Goal: Task Accomplishment & Management: Complete application form

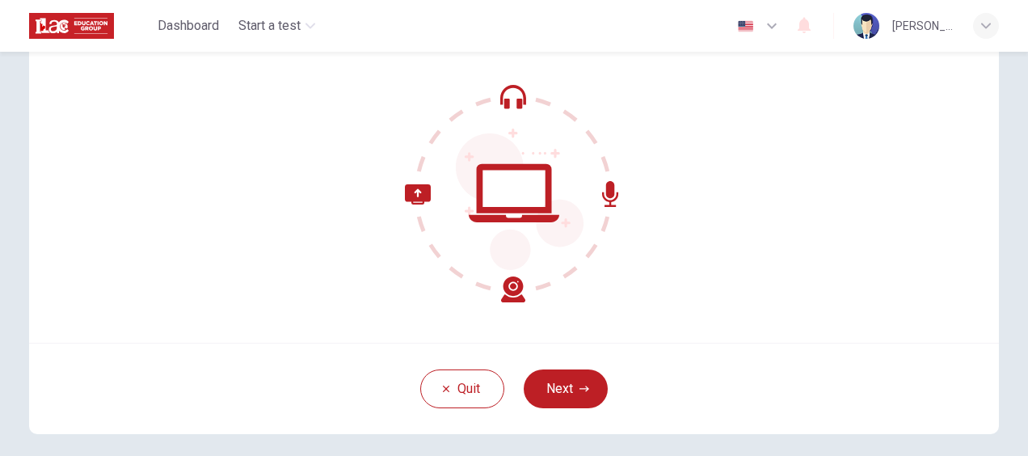
scroll to position [132, 0]
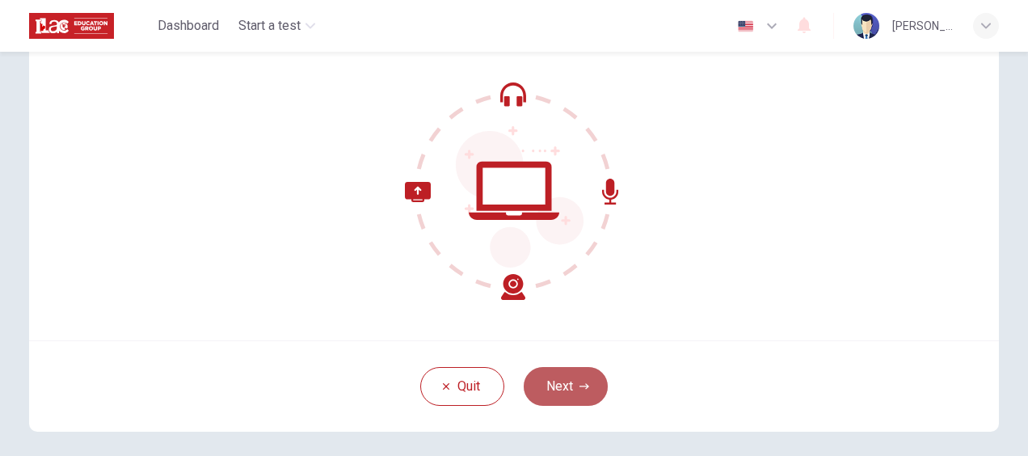
click at [577, 390] on button "Next" at bounding box center [566, 386] width 84 height 39
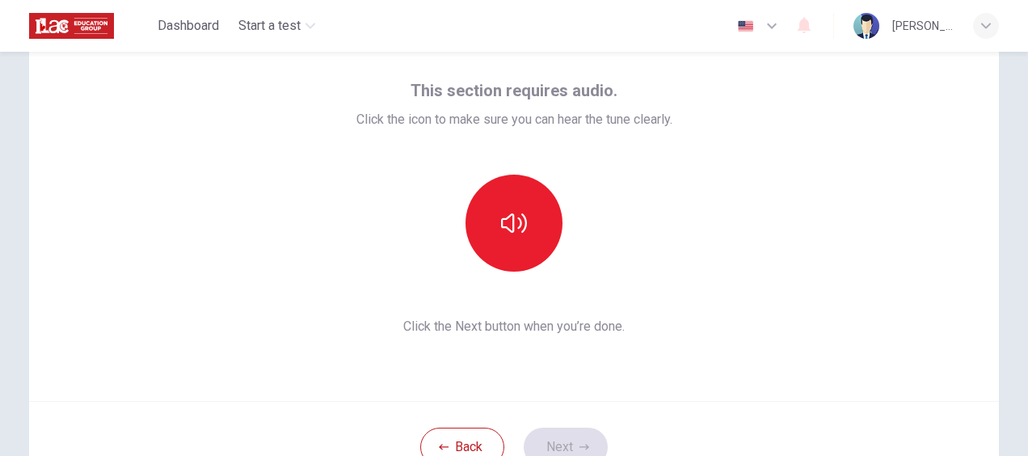
scroll to position [70, 0]
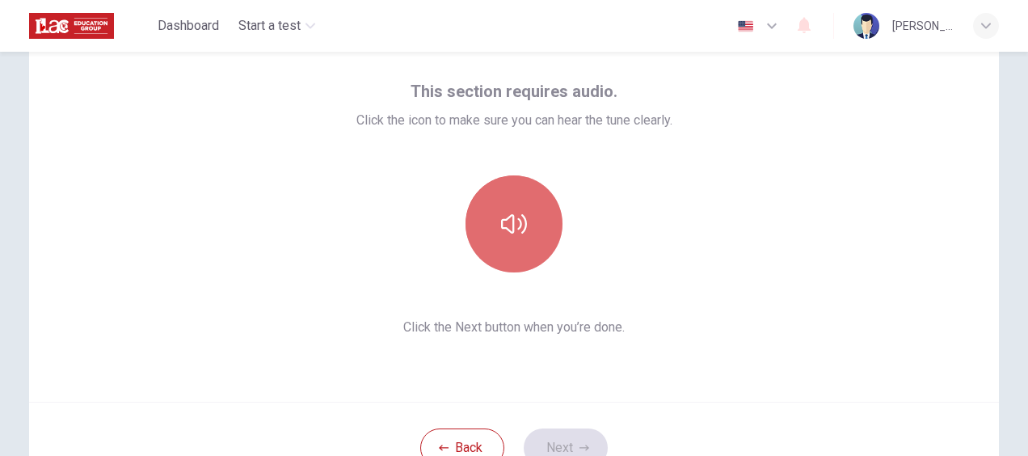
click at [513, 230] on icon "button" at bounding box center [514, 224] width 26 height 26
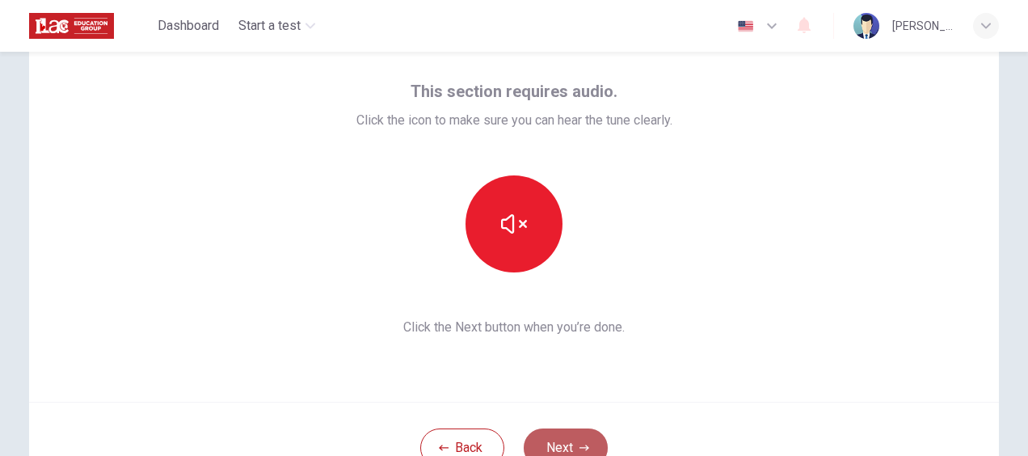
click at [591, 436] on button "Next" at bounding box center [566, 447] width 84 height 39
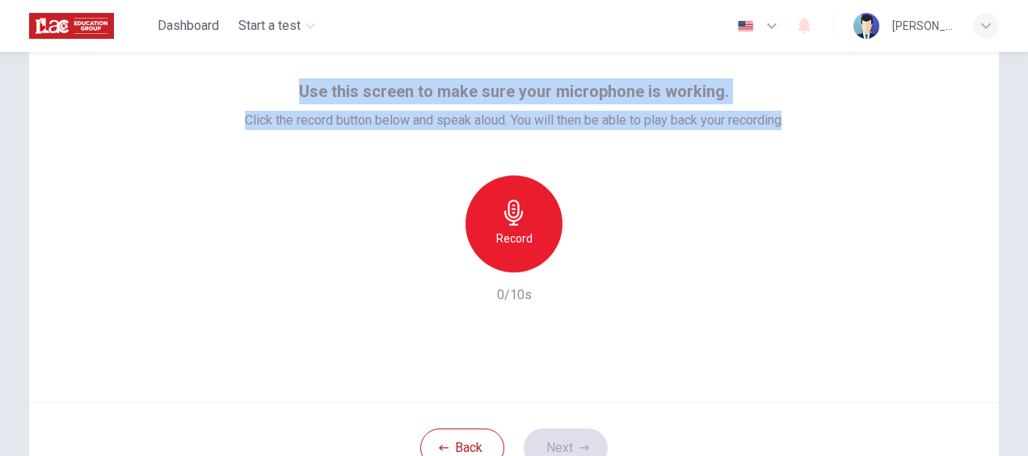
drag, startPoint x: 783, startPoint y: 123, endPoint x: 289, endPoint y: 74, distance: 496.2
click at [289, 74] on div "Use this screen to make sure your microphone is working. Click the record butto…" at bounding box center [514, 208] width 970 height 388
copy div "Use this screen to make sure your microphone is working. Click the record butto…"
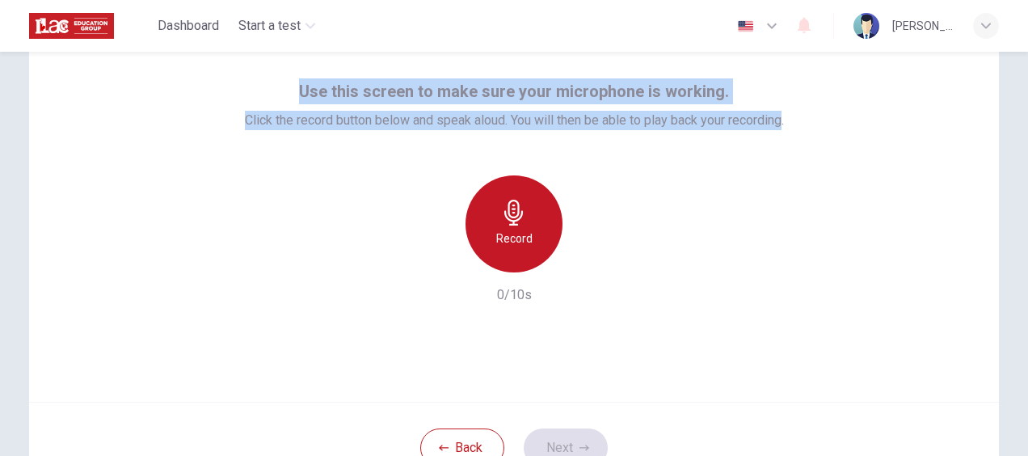
click at [521, 244] on h6 "Record" at bounding box center [514, 238] width 36 height 19
click at [521, 244] on div "Stop" at bounding box center [513, 223] width 97 height 97
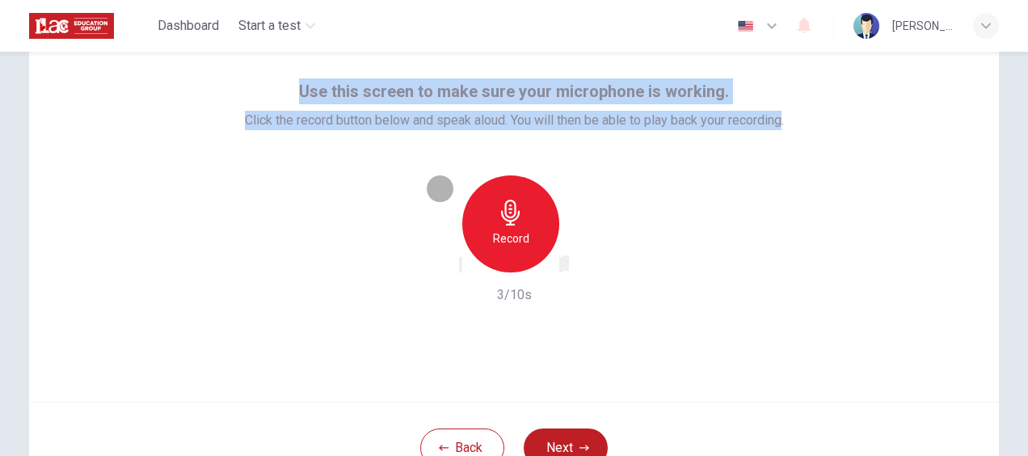
click at [576, 272] on icon "button" at bounding box center [571, 277] width 9 height 11
click at [563, 434] on button "Next" at bounding box center [566, 447] width 84 height 39
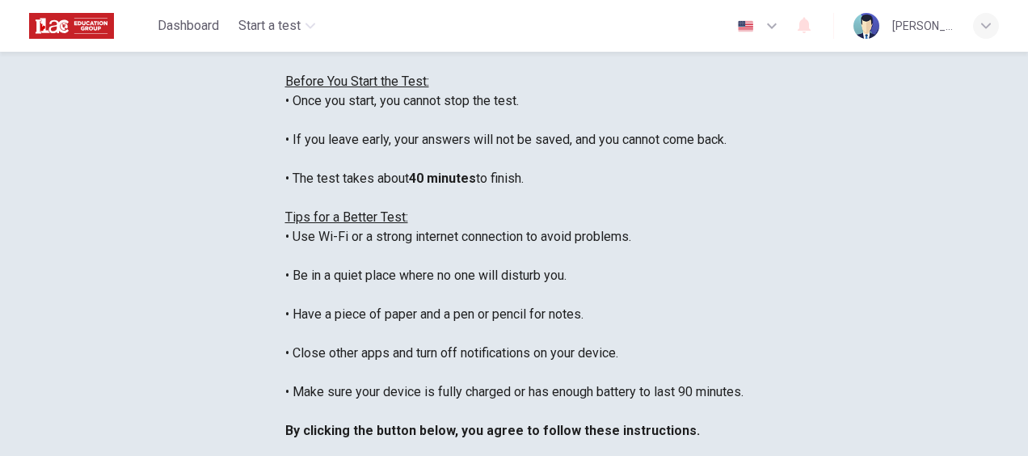
scroll to position [0, 0]
drag, startPoint x: 434, startPoint y: 420, endPoint x: 48, endPoint y: 117, distance: 490.9
click at [285, 117] on div "Disclaimer: You are about to start a Placement Test . Before You Start the Test…" at bounding box center [514, 246] width 458 height 465
copy div "You are about to start a Placement Test . Before You Start the Test: • Once you…"
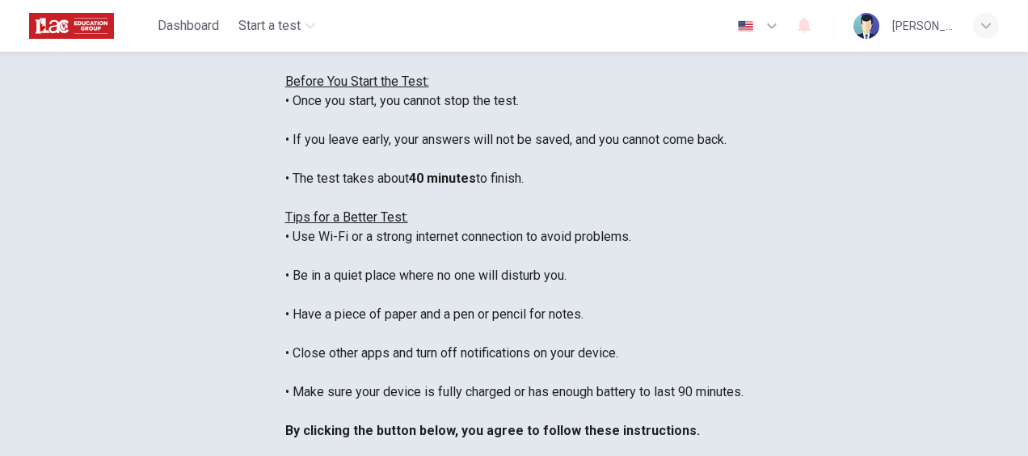
click at [579, 412] on div "You are about to start a Placement Test . Before You Start the Test: • Once you…" at bounding box center [514, 256] width 458 height 446
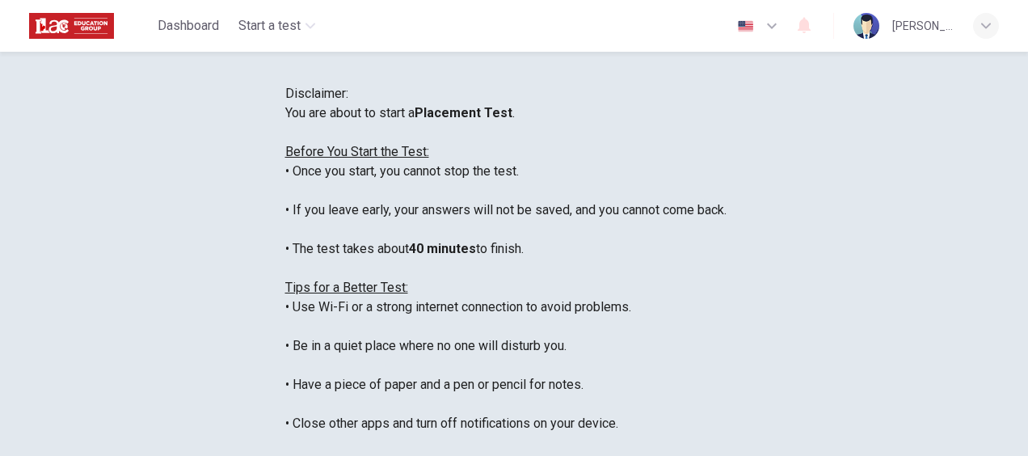
scroll to position [391, 0]
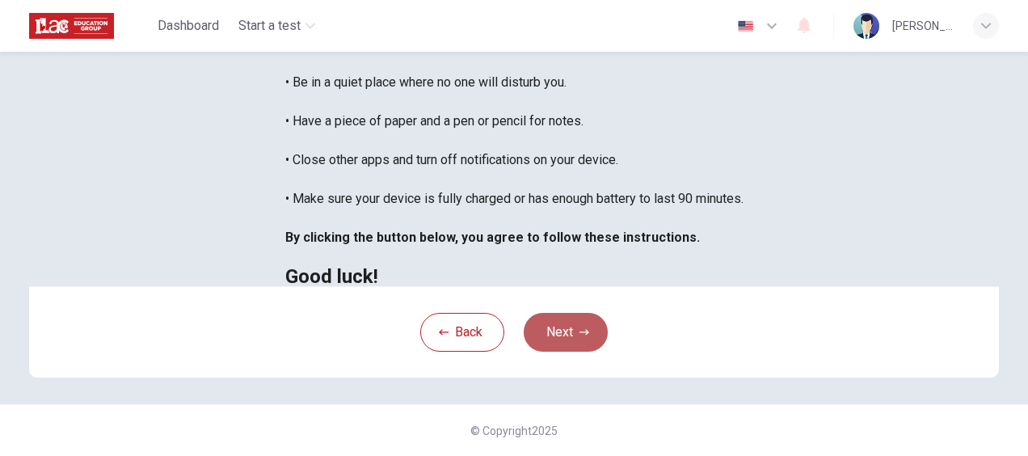
click at [579, 335] on icon "button" at bounding box center [584, 332] width 10 height 10
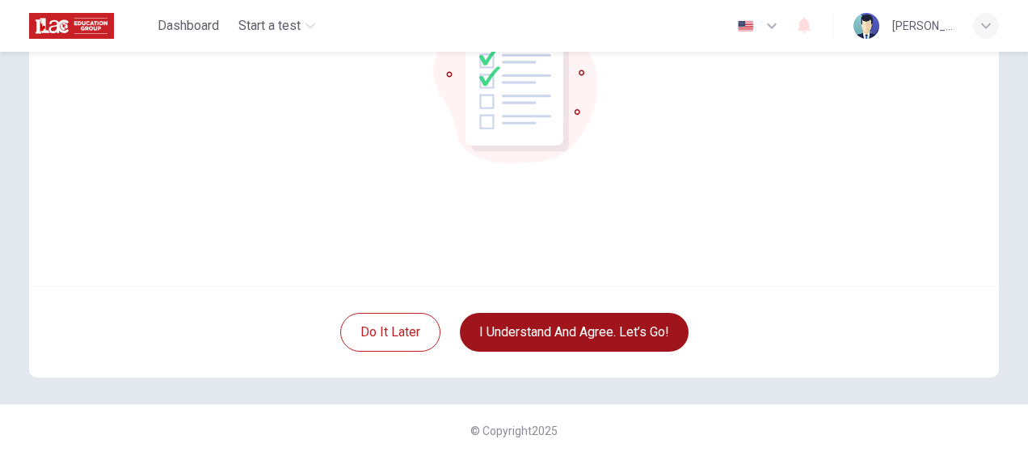
scroll to position [139, 0]
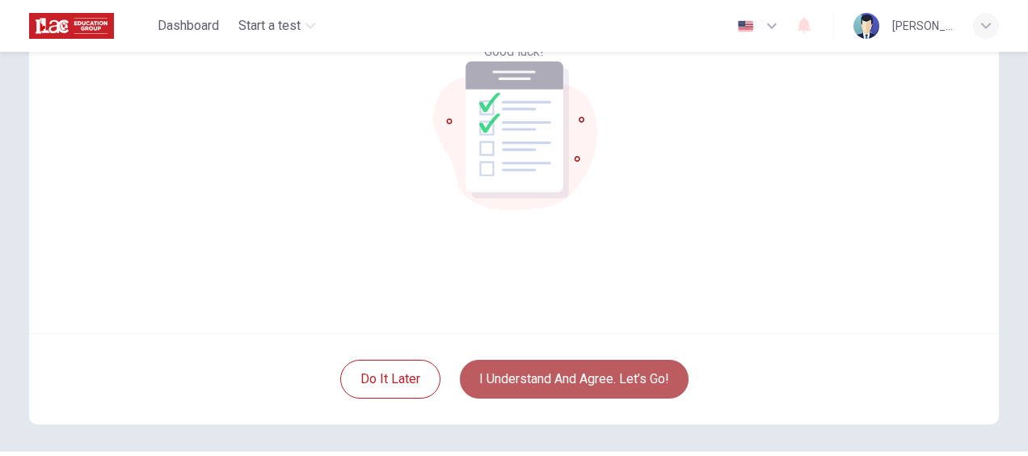
click at [640, 385] on button "I understand and agree. Let’s go!" at bounding box center [574, 379] width 229 height 39
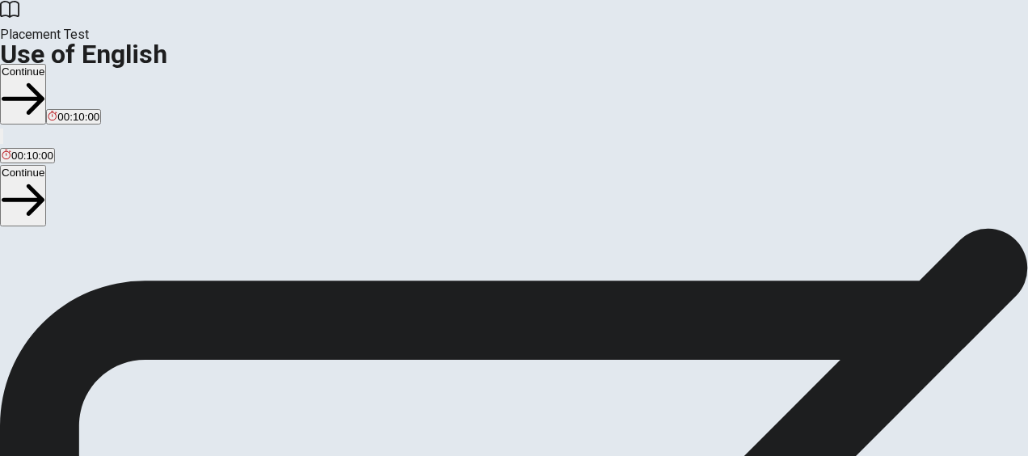
scroll to position [268, 0]
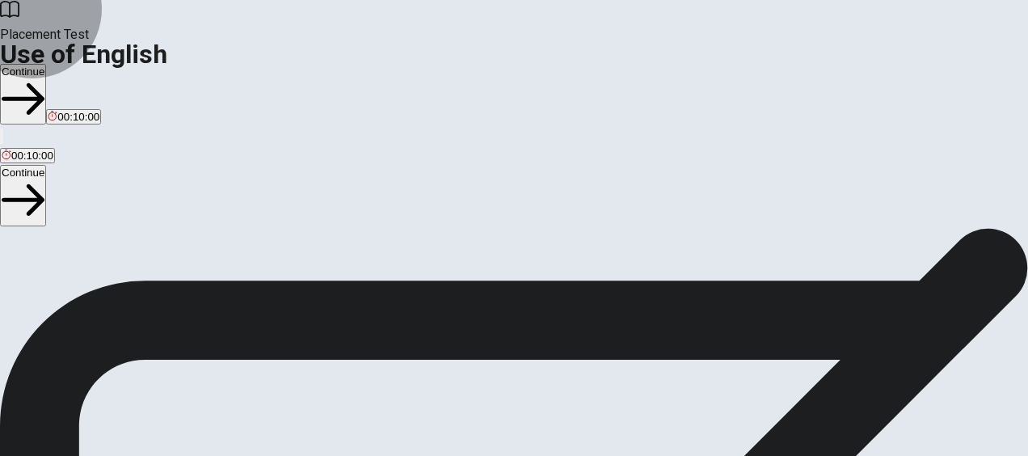
click at [46, 165] on button "Continue" at bounding box center [23, 195] width 46 height 61
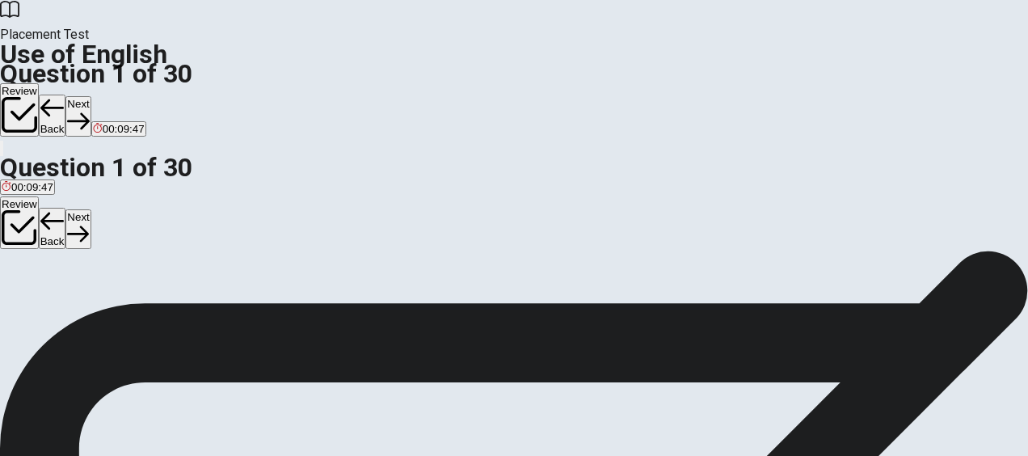
scroll to position [90, 0]
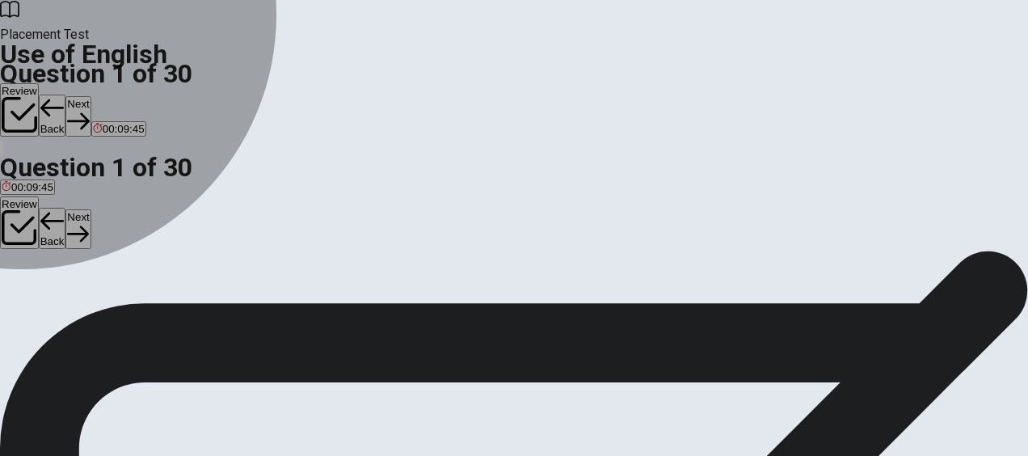
click at [47, 213] on div "B" at bounding box center [38, 206] width 17 height 12
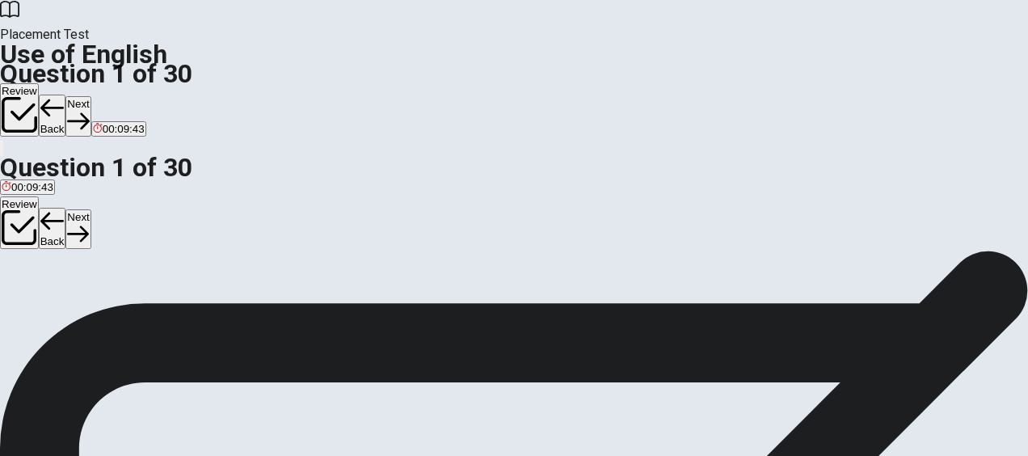
scroll to position [75, 0]
click at [90, 209] on button "Next" at bounding box center [77, 229] width 25 height 40
click at [69, 213] on div "D" at bounding box center [61, 207] width 15 height 12
click at [90, 209] on button "Next" at bounding box center [77, 229] width 25 height 40
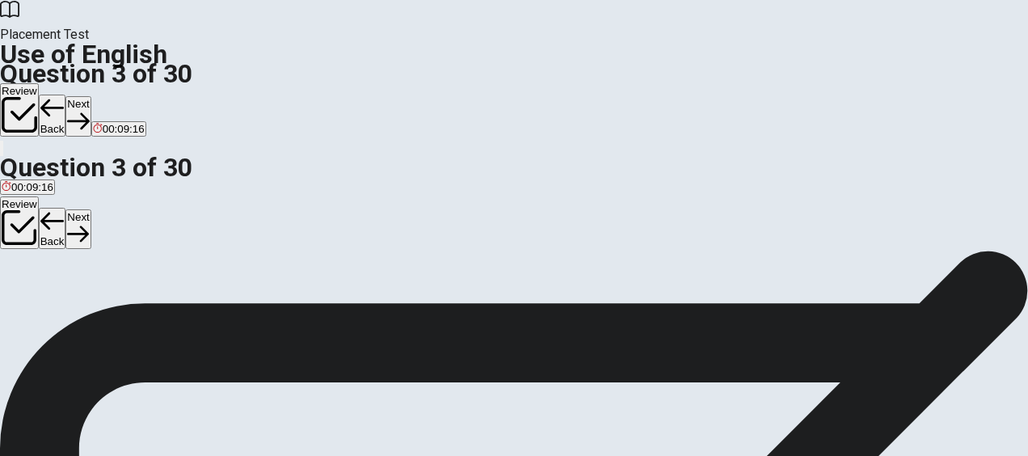
drag, startPoint x: 402, startPoint y: 211, endPoint x: 539, endPoint y: 221, distance: 137.0
click at [539, 221] on div "Question 3 ____ you come to the party [DATE]? A Have B Can C Did D Are" at bounding box center [514, 195] width 1028 height 68
drag, startPoint x: 548, startPoint y: 219, endPoint x: 480, endPoint y: 216, distance: 68.0
click at [201, 197] on span "____ you come to the party [DATE]?" at bounding box center [100, 189] width 201 height 15
drag, startPoint x: 488, startPoint y: 215, endPoint x: 386, endPoint y: 213, distance: 101.8
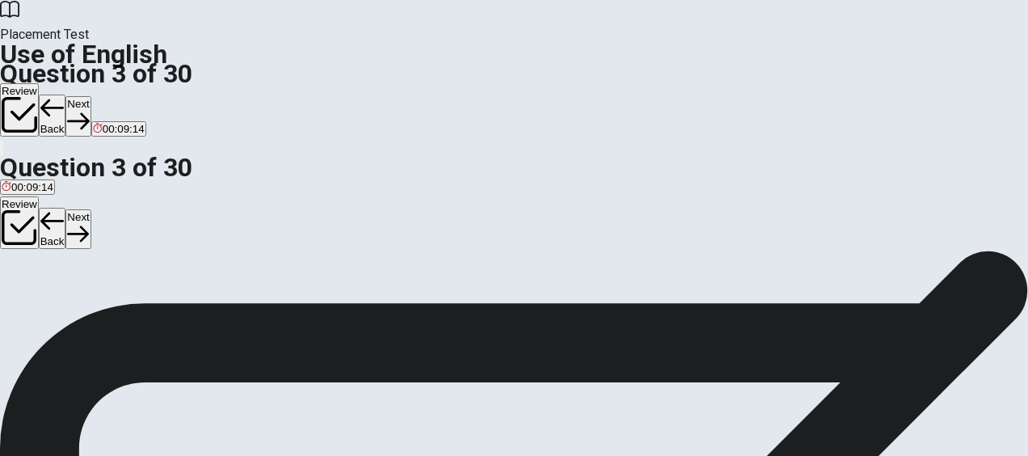
click at [201, 197] on span "____ you come to the party [DATE]?" at bounding box center [100, 189] width 201 height 15
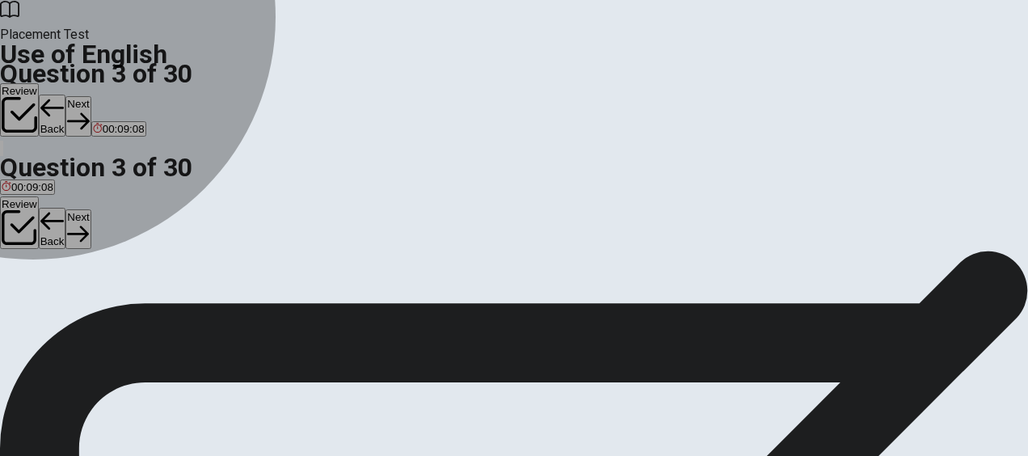
click at [51, 227] on button "B Can" at bounding box center [39, 213] width 23 height 27
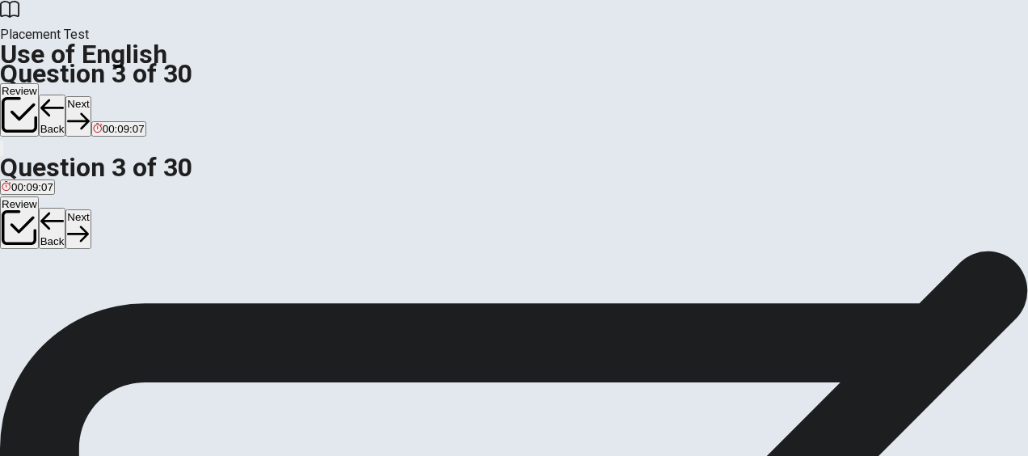
click at [90, 209] on button "Next" at bounding box center [77, 229] width 25 height 40
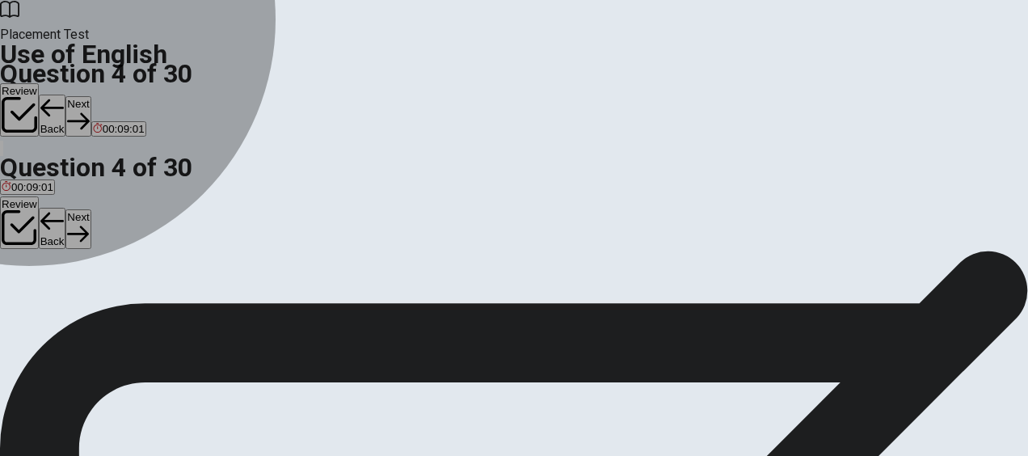
click at [149, 192] on div "D" at bounding box center [130, 186] width 37 height 12
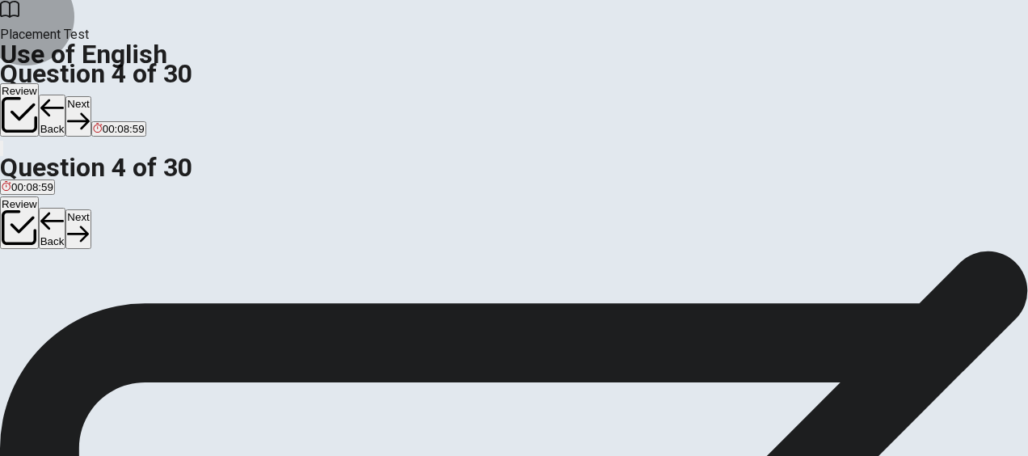
click at [90, 209] on button "Next" at bounding box center [77, 229] width 25 height 40
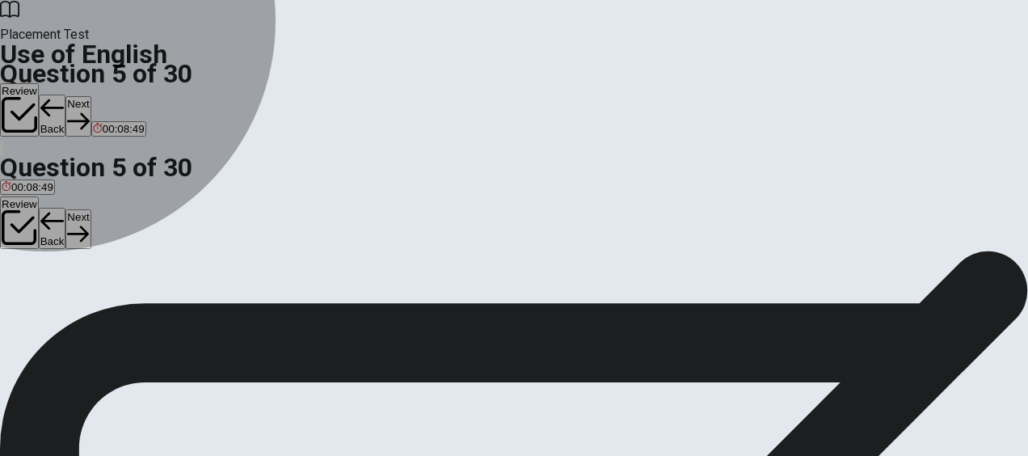
click at [81, 204] on span "hiking" at bounding box center [67, 198] width 28 height 12
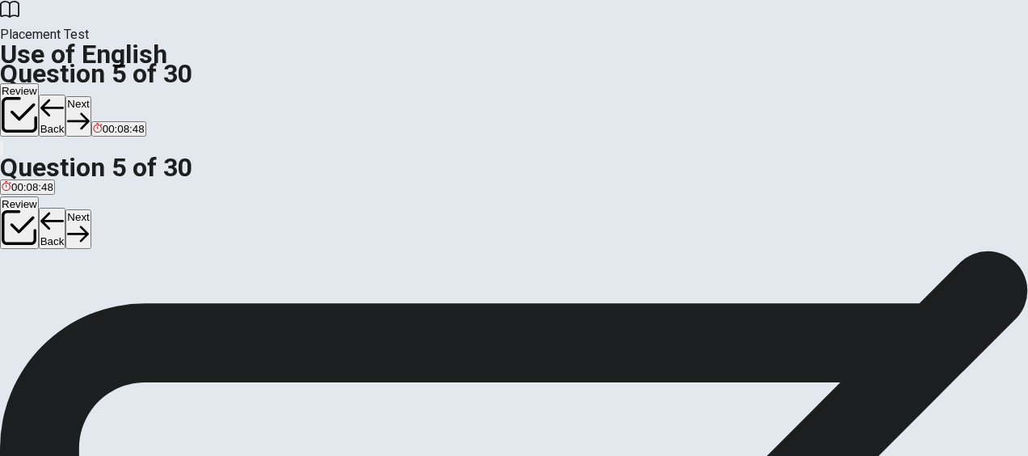
click at [90, 209] on button "Next" at bounding box center [77, 229] width 25 height 40
click at [49, 191] on div "A" at bounding box center [26, 185] width 48 height 12
click at [64, 209] on button "Next" at bounding box center [51, 229] width 25 height 40
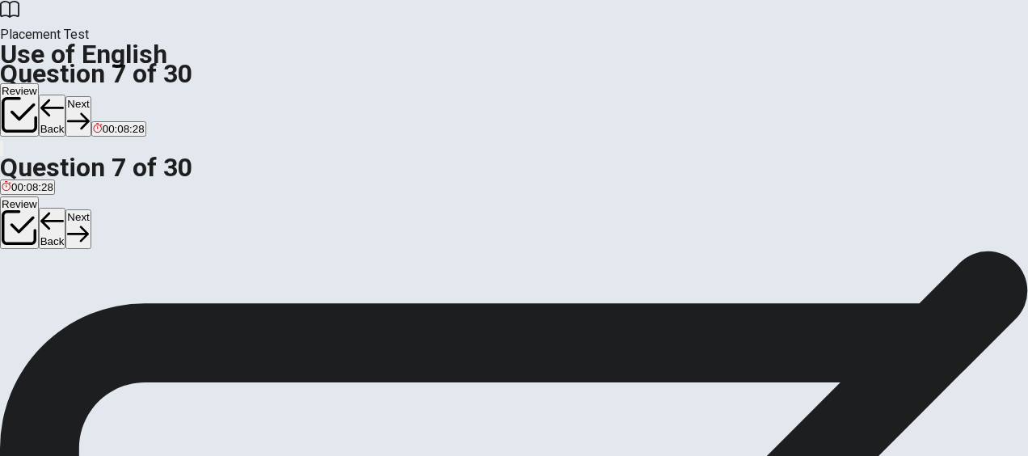
click at [39, 242] on span "hospital" at bounding box center [20, 236] width 37 height 12
click at [90, 209] on button "Next" at bounding box center [77, 229] width 25 height 40
click at [21, 209] on span "Soft" at bounding box center [11, 203] width 19 height 12
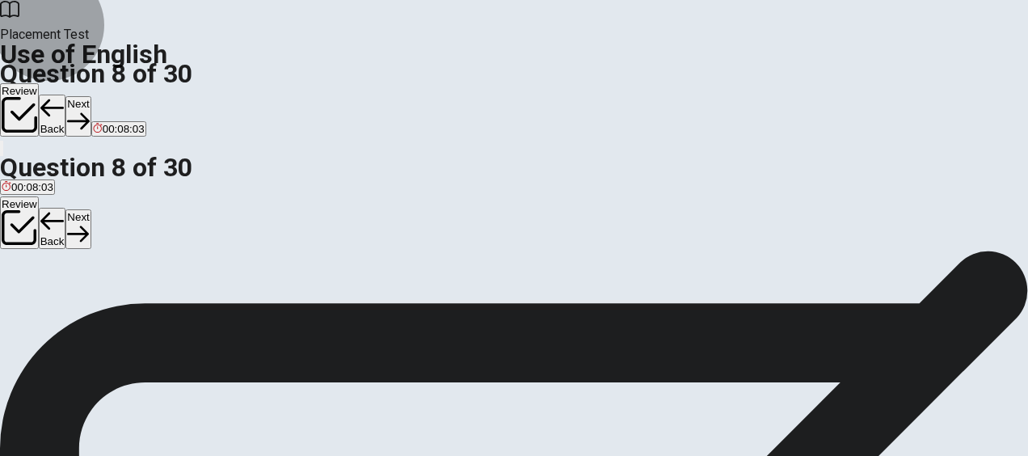
click at [90, 209] on button "Next" at bounding box center [77, 229] width 25 height 40
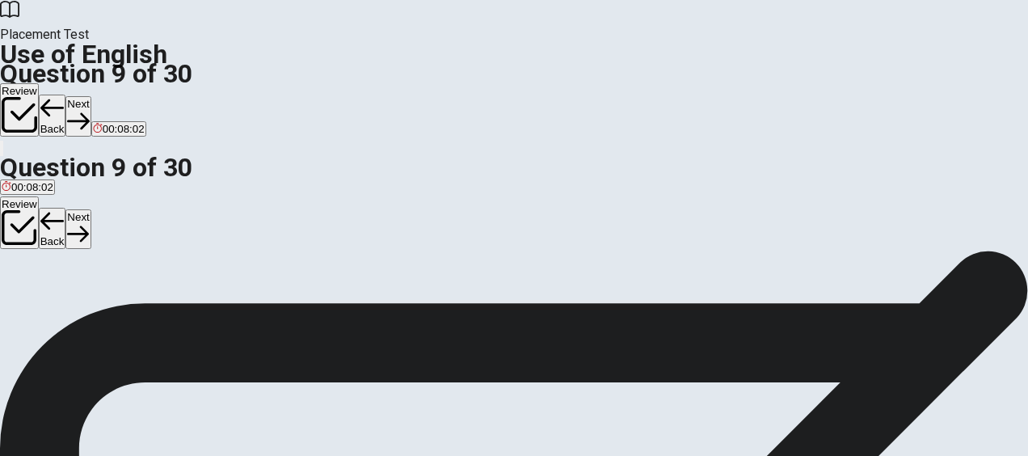
scroll to position [101, 0]
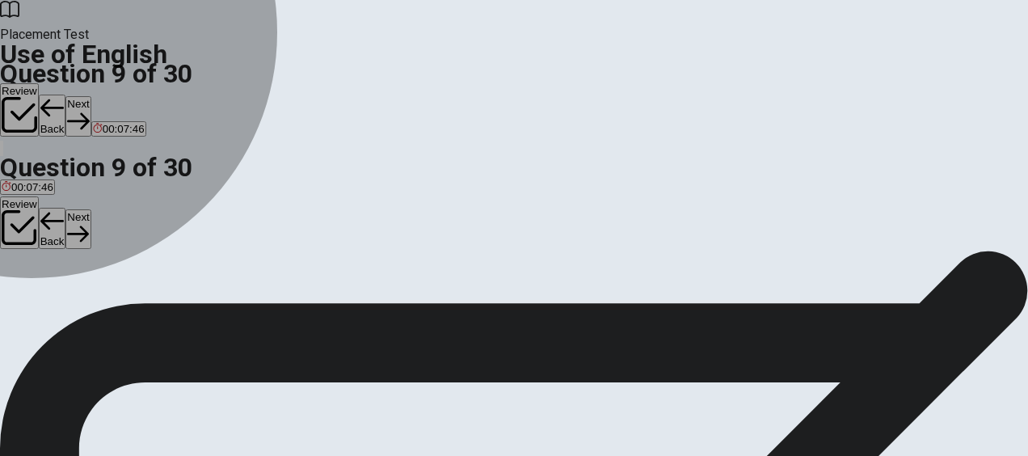
click at [54, 216] on button "B clock" at bounding box center [40, 201] width 27 height 27
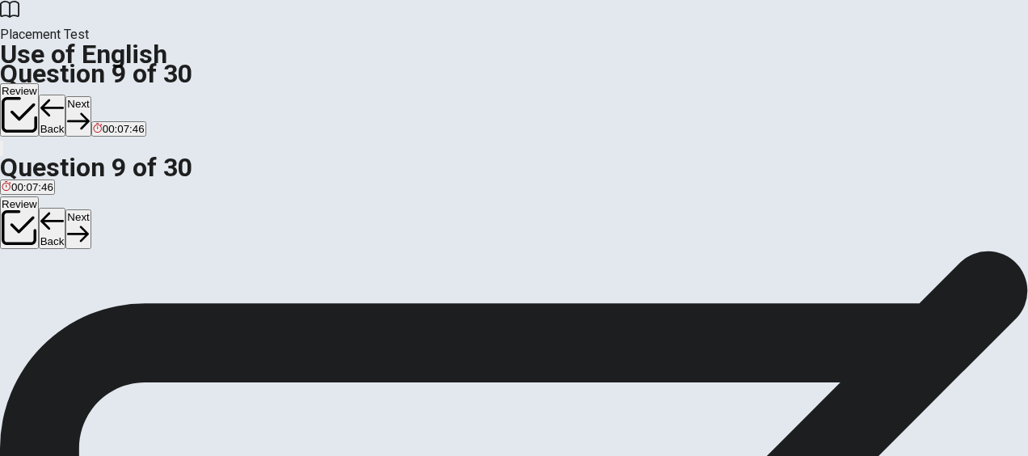
scroll to position [174, 0]
click at [90, 209] on button "Next" at bounding box center [77, 229] width 25 height 40
click at [69, 204] on span "went" at bounding box center [57, 198] width 23 height 12
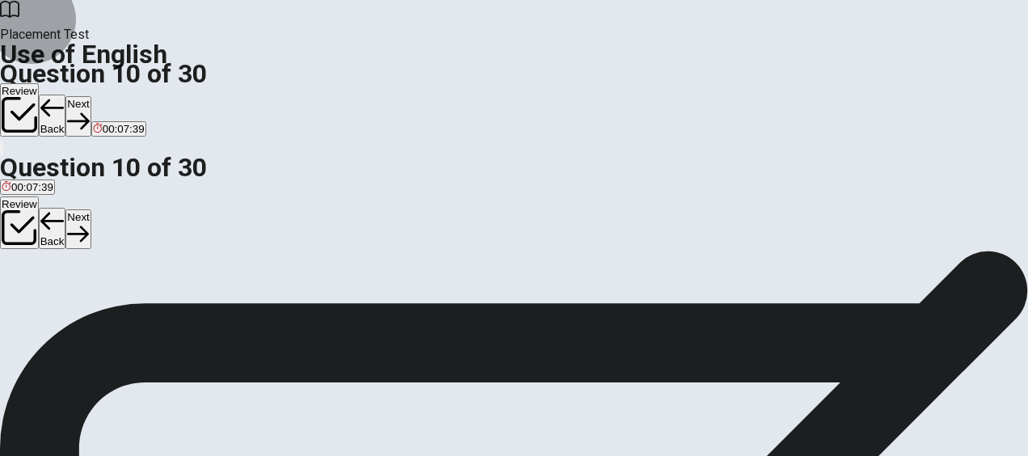
click at [90, 209] on button "Next" at bounding box center [77, 229] width 25 height 40
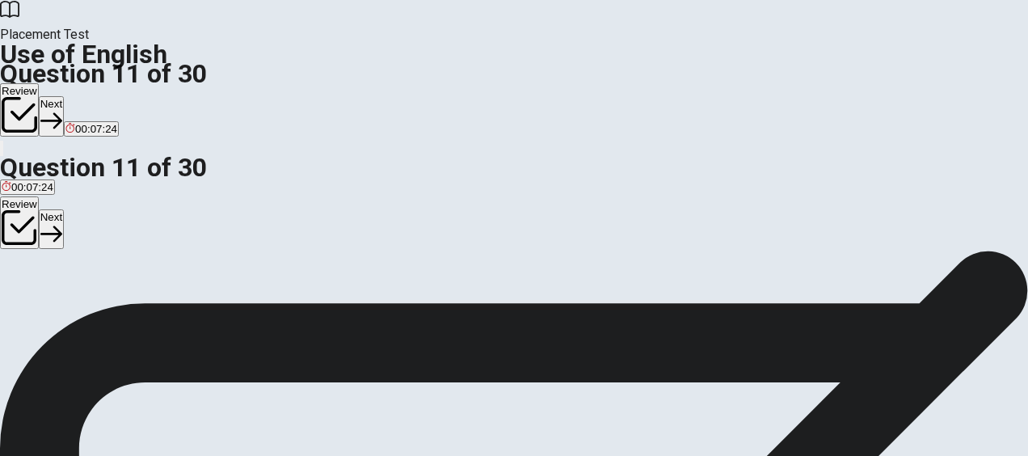
scroll to position [82, 0]
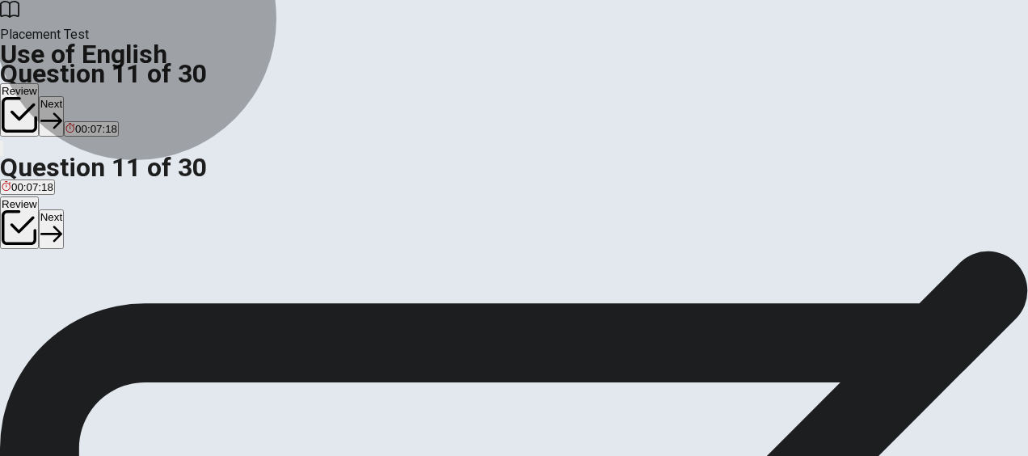
click at [153, 234] on span "has been studying" at bounding box center [108, 227] width 87 height 12
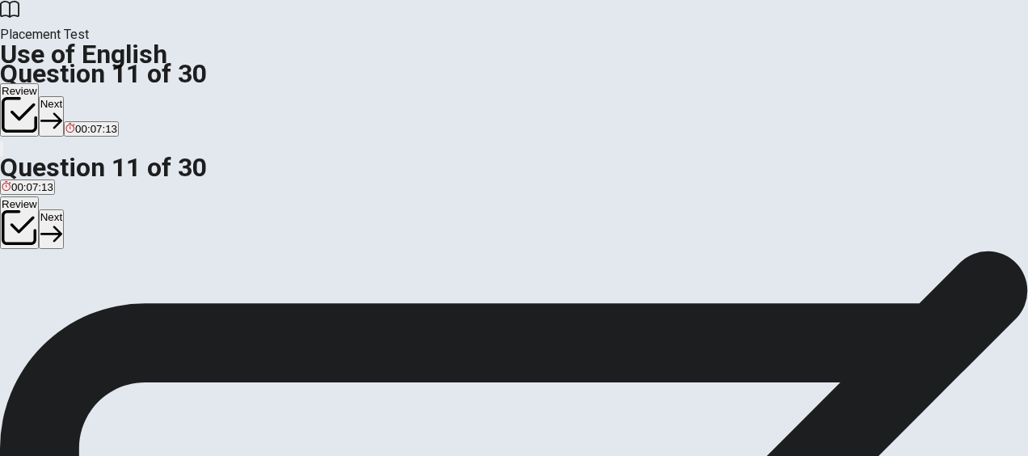
click at [64, 209] on button "Next" at bounding box center [51, 229] width 25 height 40
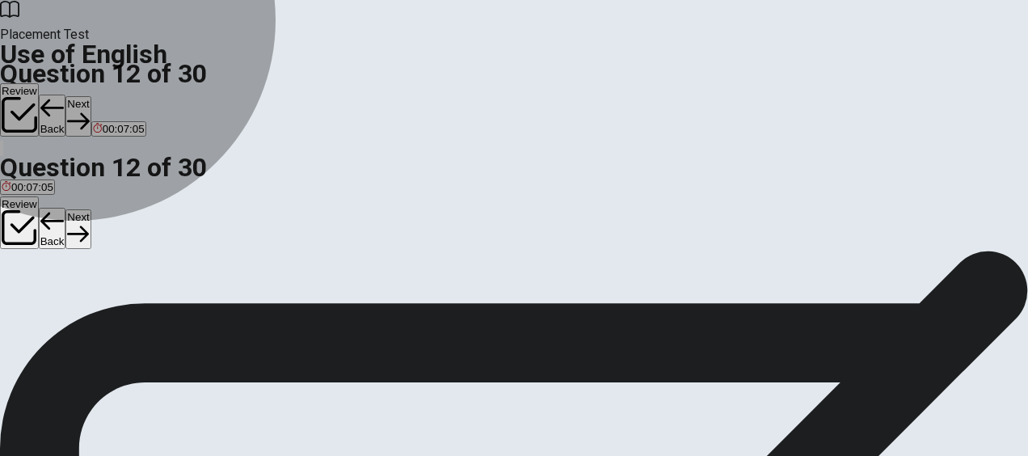
click at [69, 255] on span "finishing" at bounding box center [50, 248] width 40 height 12
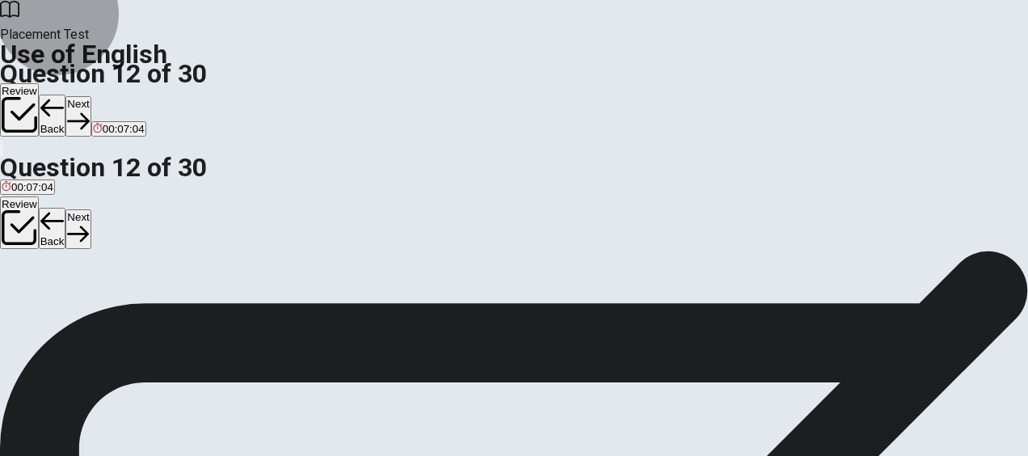
click at [90, 209] on button "Next" at bounding box center [77, 229] width 25 height 40
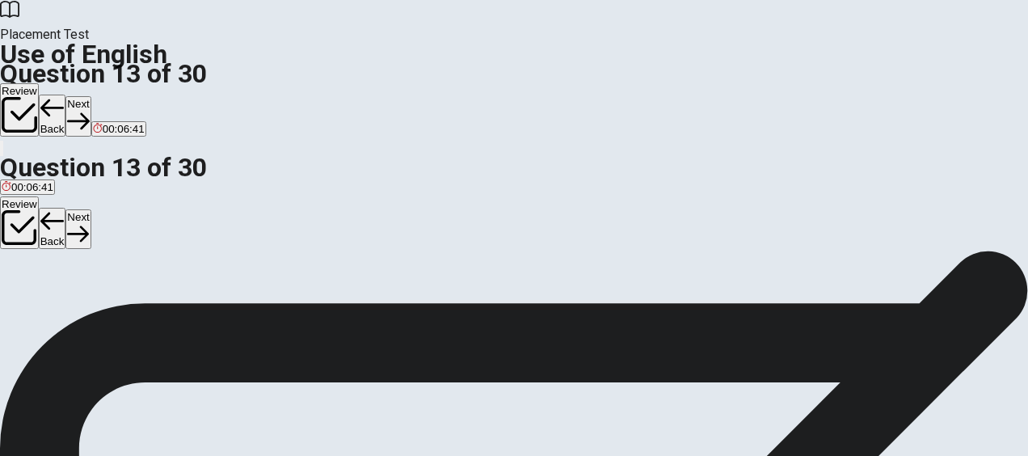
scroll to position [116, 0]
click at [184, 199] on span "has listened" at bounding box center [155, 193] width 57 height 12
click at [90, 209] on button "Next" at bounding box center [77, 229] width 25 height 40
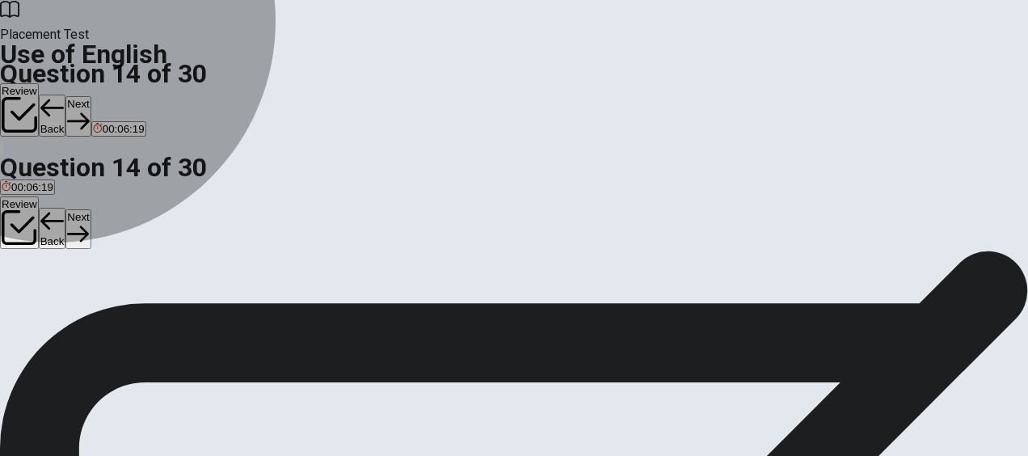
click at [55, 218] on span "Have" at bounding box center [42, 212] width 25 height 12
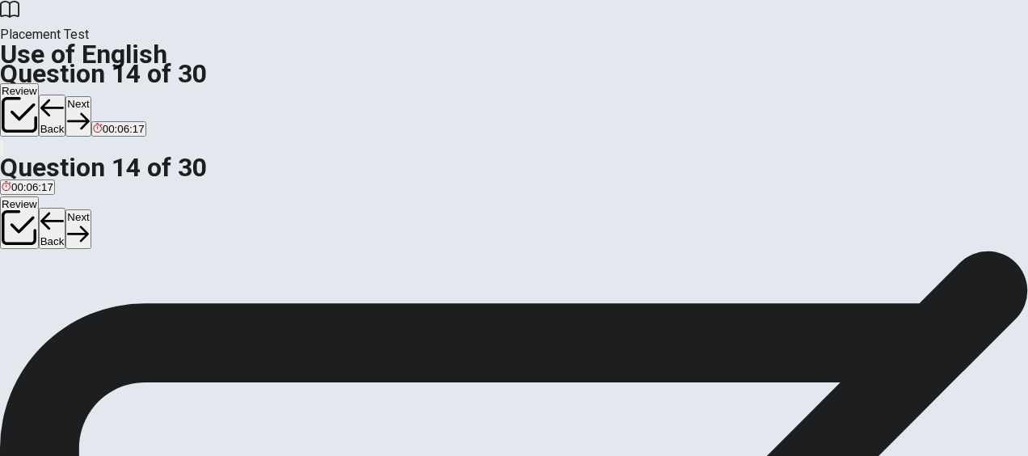
click at [90, 209] on button "Next" at bounding box center [77, 229] width 25 height 40
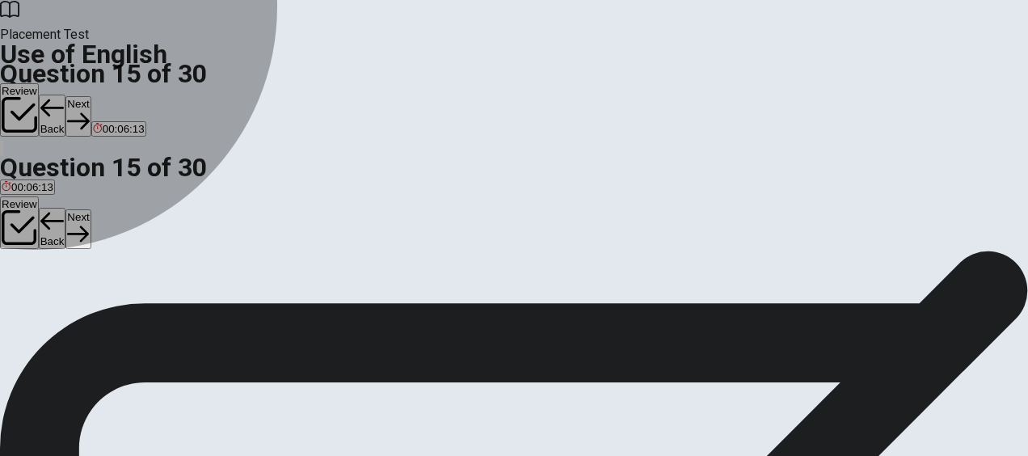
click at [85, 197] on button "D car" at bounding box center [75, 183] width 19 height 27
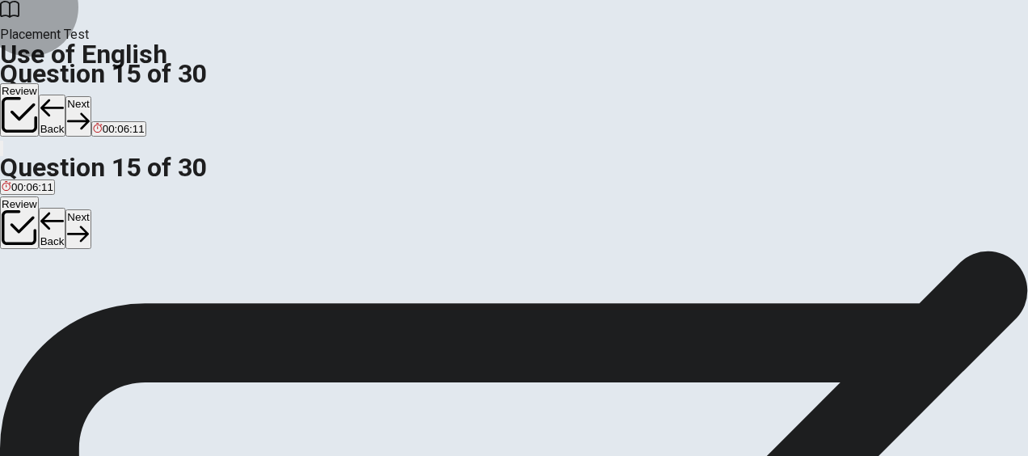
click at [90, 209] on button "Next" at bounding box center [77, 229] width 25 height 40
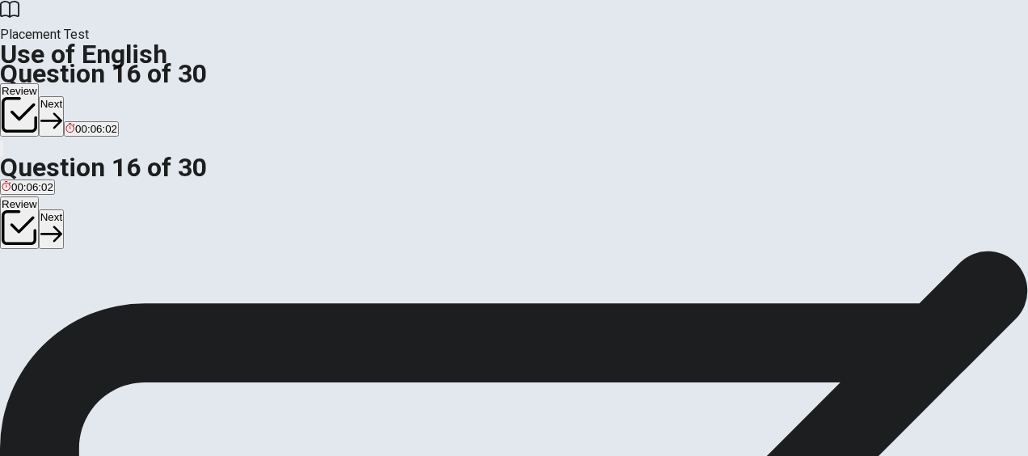
scroll to position [108, 0]
click at [46, 195] on div "B" at bounding box center [37, 189] width 18 height 12
click at [64, 209] on button "Next" at bounding box center [51, 229] width 25 height 40
click at [102, 208] on button "D soft" at bounding box center [92, 194] width 20 height 27
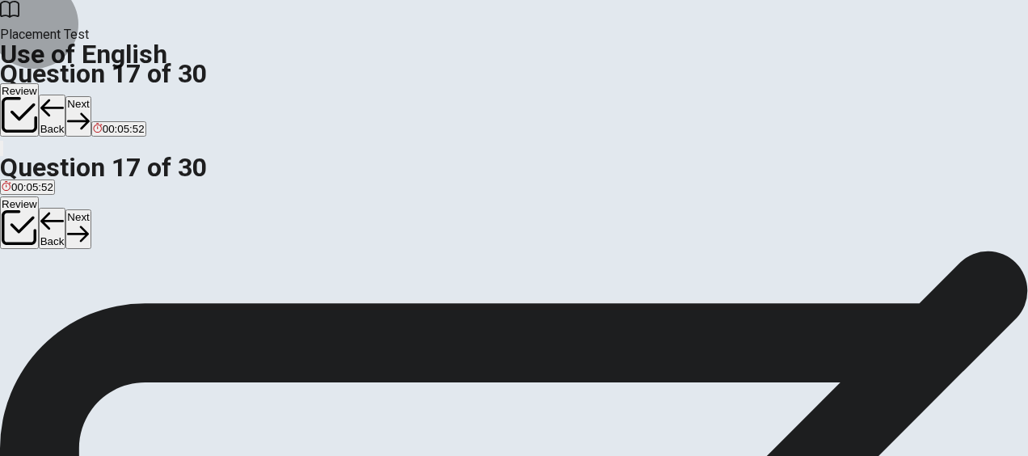
click at [90, 209] on button "Next" at bounding box center [77, 229] width 25 height 40
click at [40, 208] on button "B cold" at bounding box center [29, 194] width 23 height 27
click at [90, 209] on button "Next" at bounding box center [77, 229] width 25 height 40
click at [78, 207] on span "flower" at bounding box center [63, 201] width 29 height 12
click at [90, 209] on button "Next" at bounding box center [77, 229] width 25 height 40
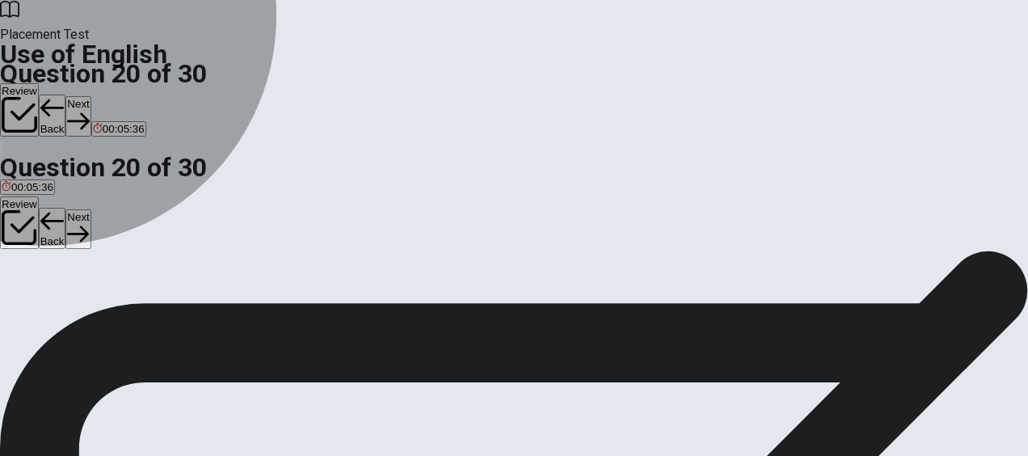
click at [15, 207] on span "Do" at bounding box center [9, 201] width 14 height 12
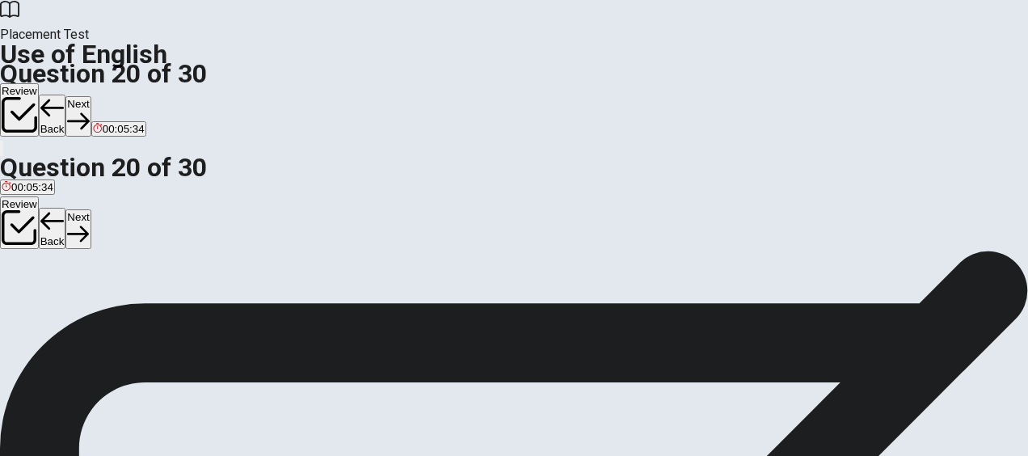
click at [920, 196] on div "Review Back Next" at bounding box center [514, 223] width 1028 height 55
click at [90, 209] on button "Next" at bounding box center [77, 229] width 25 height 40
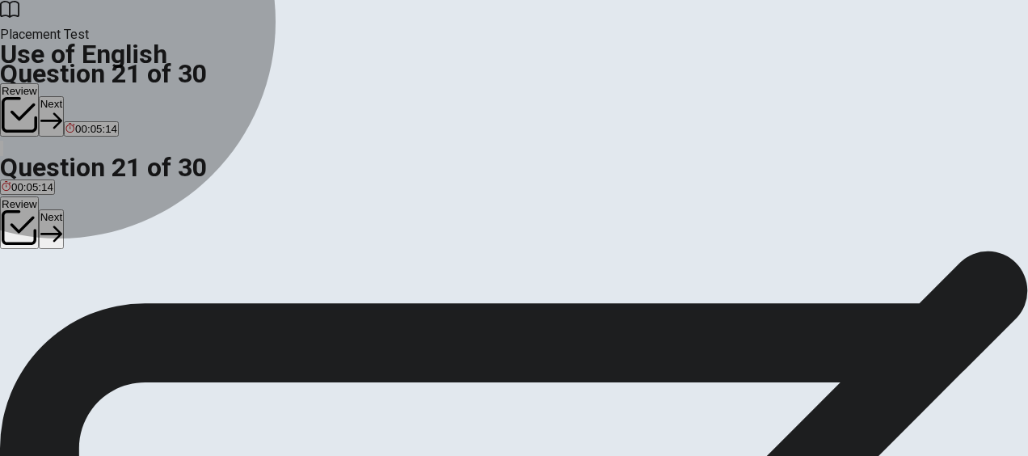
click at [138, 219] on span "did have" at bounding box center [118, 213] width 40 height 12
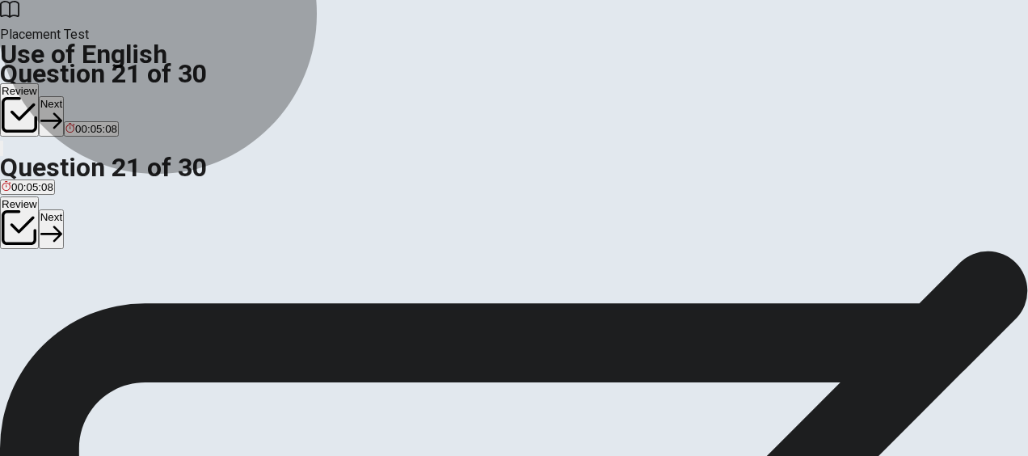
click at [61, 221] on button "A were having" at bounding box center [30, 206] width 61 height 27
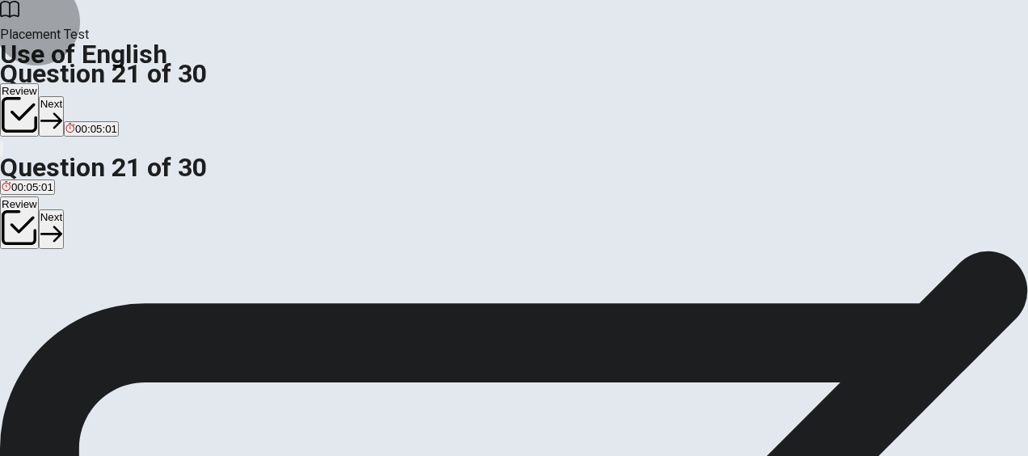
click at [64, 209] on button "Next" at bounding box center [51, 229] width 25 height 40
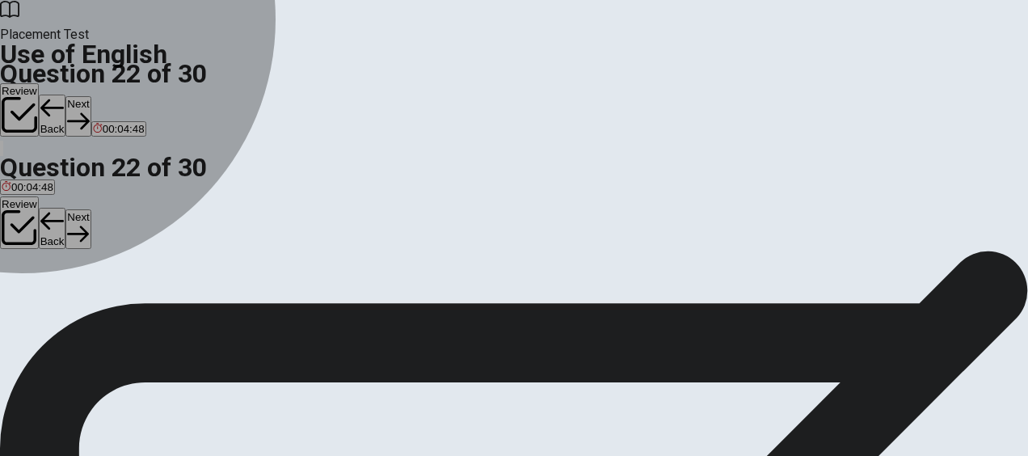
click at [72, 207] on div "D" at bounding box center [64, 201] width 15 height 12
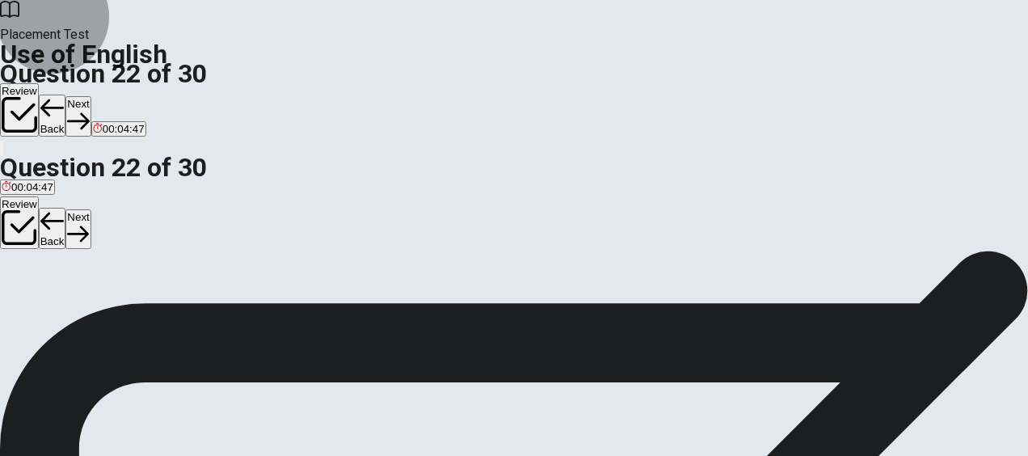
click at [89, 223] on icon "button" at bounding box center [78, 234] width 22 height 22
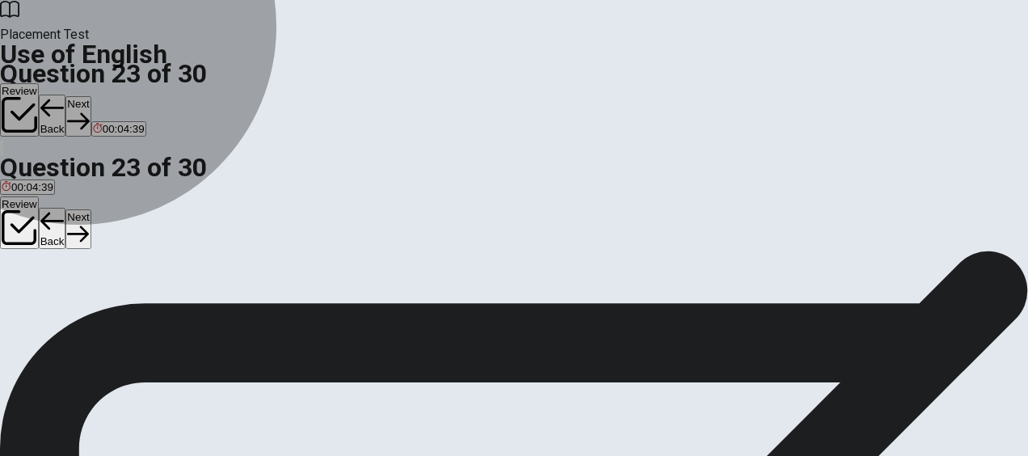
click at [42, 219] on span "didn’t go" at bounding box center [22, 213] width 40 height 12
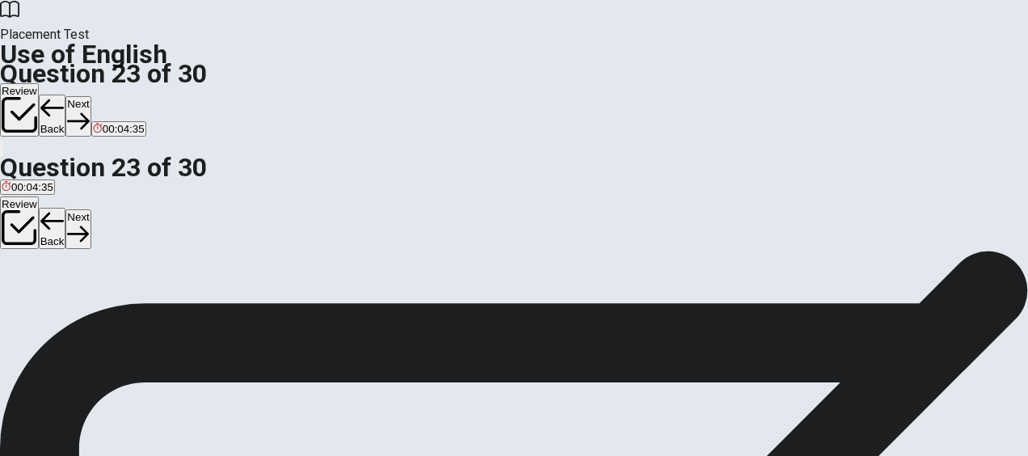
click at [90, 209] on button "Next" at bounding box center [77, 229] width 25 height 40
click at [27, 221] on button "A were" at bounding box center [13, 206] width 27 height 27
click at [90, 209] on button "Next" at bounding box center [77, 229] width 25 height 40
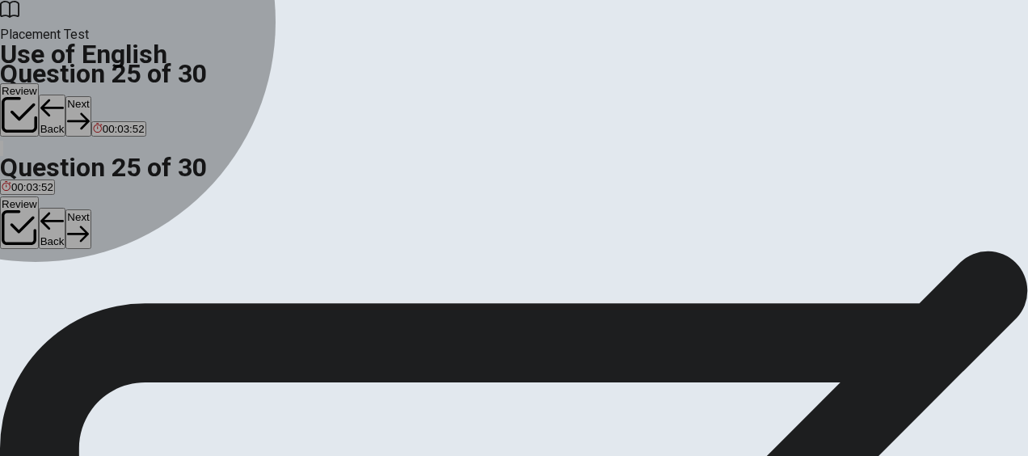
click at [53, 221] on button "B hang" at bounding box center [38, 206] width 27 height 27
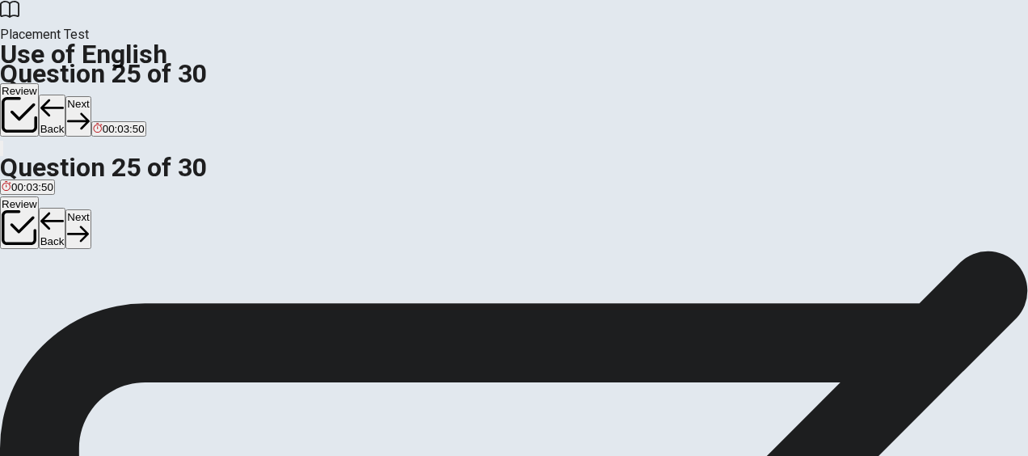
scroll to position [121, 0]
click at [90, 209] on button "Next" at bounding box center [77, 229] width 25 height 40
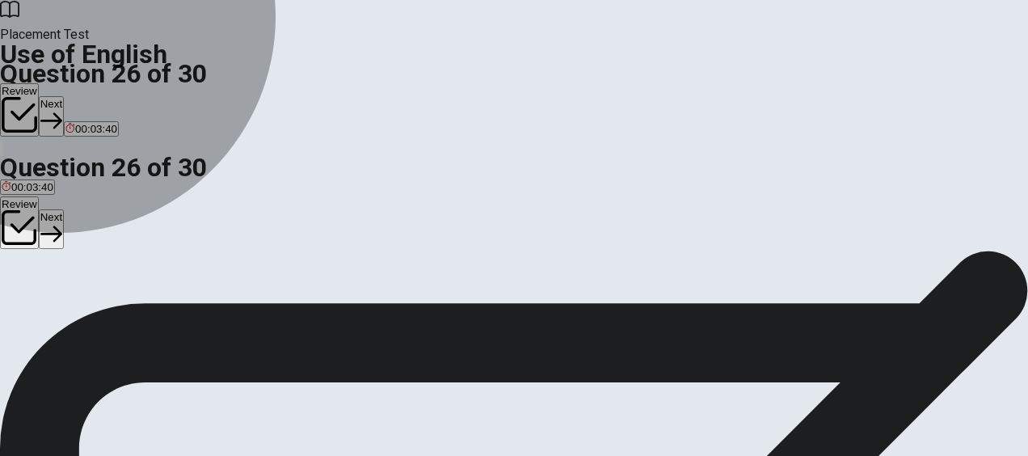
click at [120, 205] on span "beautiful" at bounding box center [100, 199] width 40 height 12
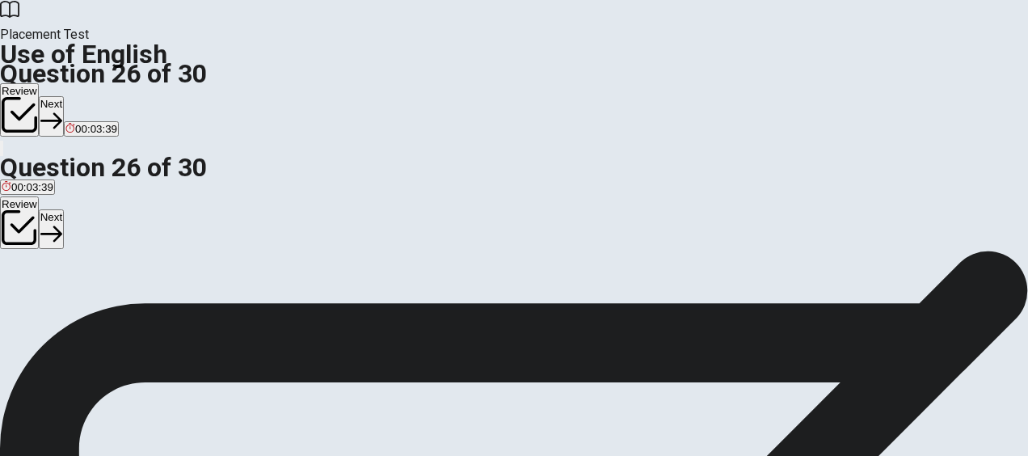
click at [64, 209] on button "Next" at bounding box center [51, 229] width 25 height 40
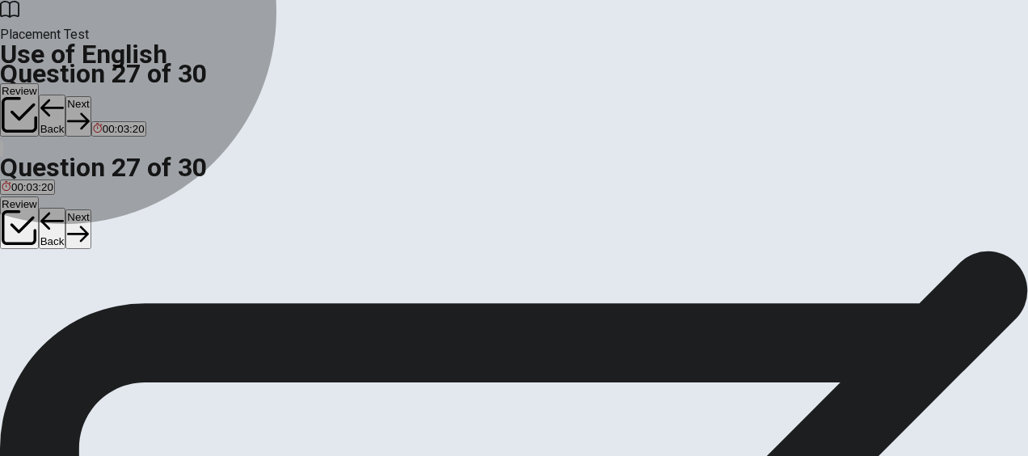
click at [39, 205] on span "intuition" at bounding box center [20, 199] width 37 height 12
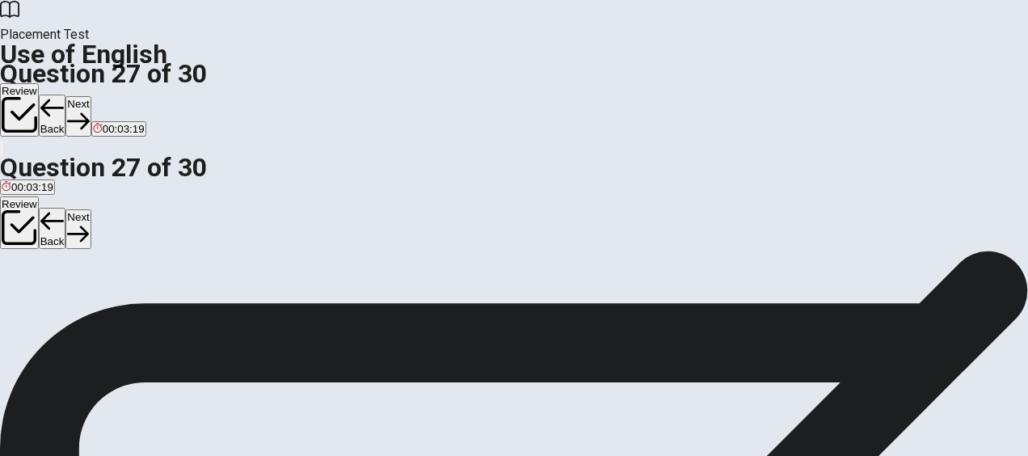
scroll to position [141, 0]
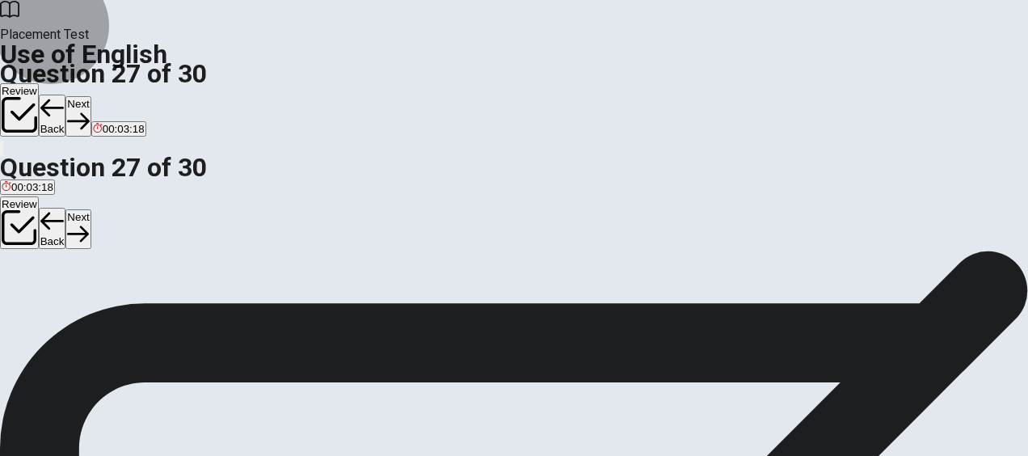
click at [90, 209] on button "Next" at bounding box center [77, 229] width 25 height 40
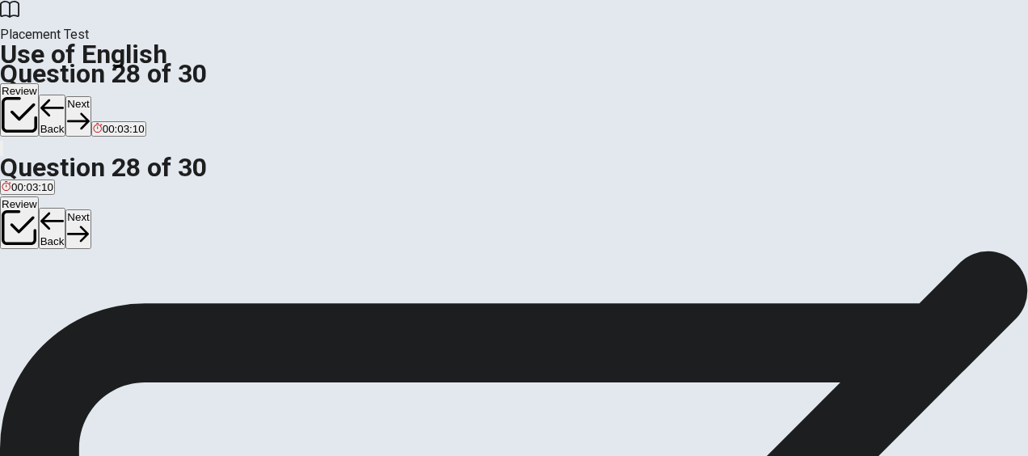
scroll to position [98, 0]
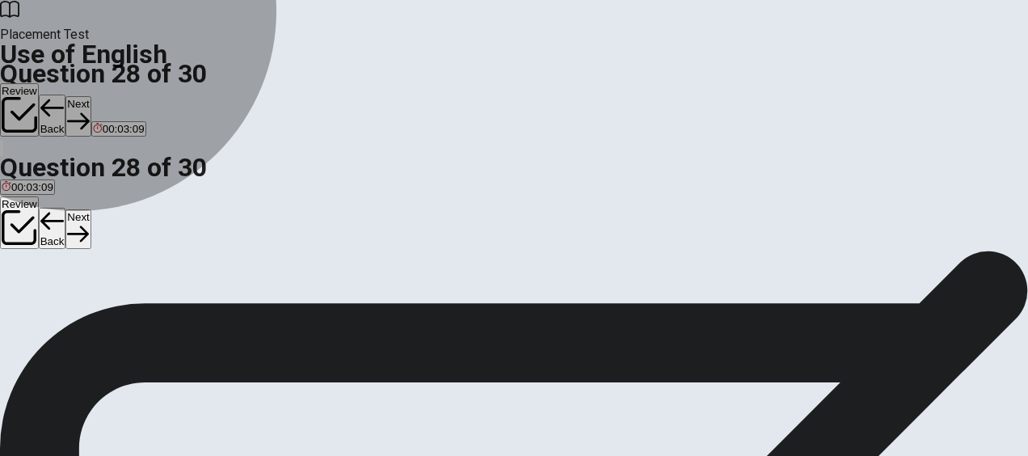
click at [141, 217] on span "medicine" at bounding box center [119, 211] width 43 height 12
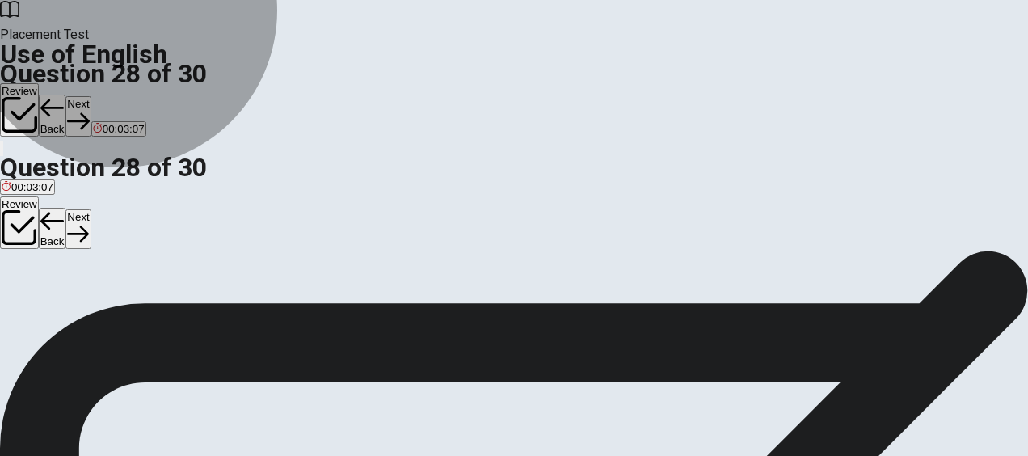
click at [142, 219] on button "D medicine" at bounding box center [119, 205] width 46 height 27
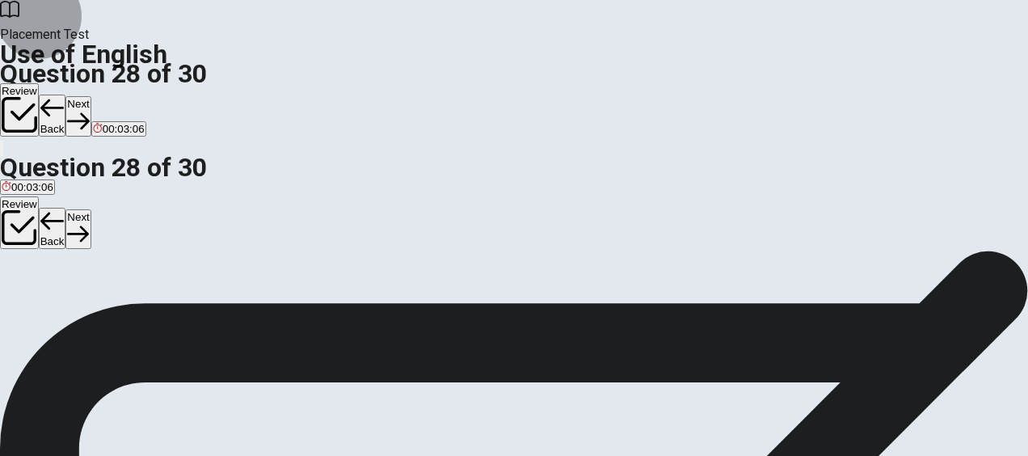
click at [90, 209] on button "Next" at bounding box center [77, 229] width 25 height 40
click at [149, 217] on span "to examine or verify something" at bounding box center [75, 211] width 147 height 12
click at [90, 209] on button "Next" at bounding box center [77, 229] width 25 height 40
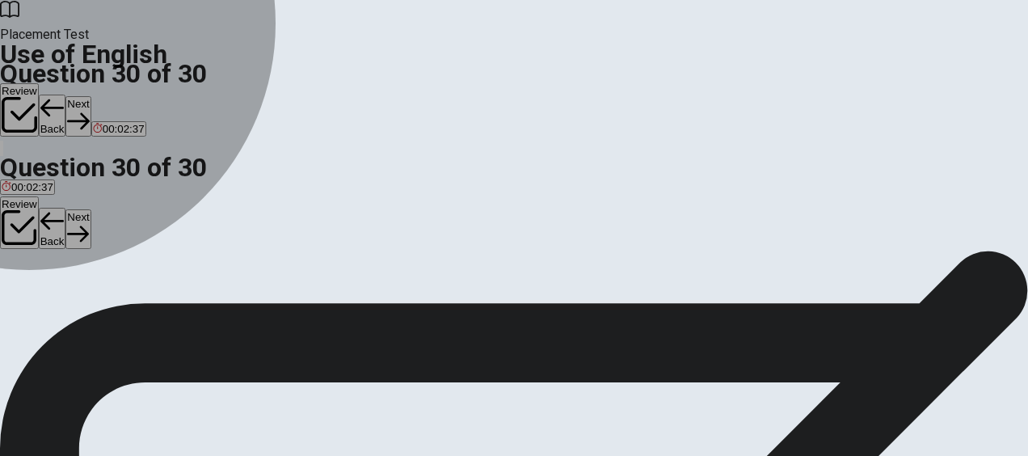
click at [56, 205] on div "C" at bounding box center [49, 199] width 14 height 12
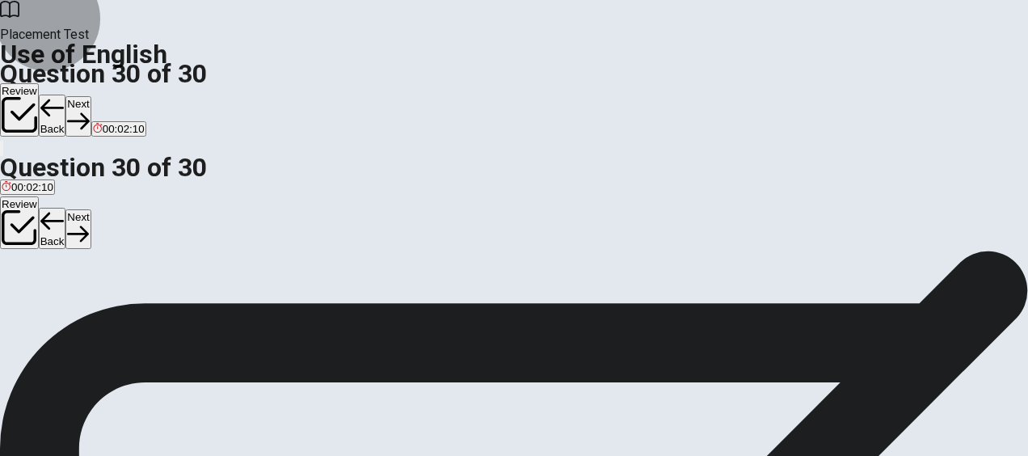
click at [89, 223] on icon "button" at bounding box center [78, 234] width 22 height 22
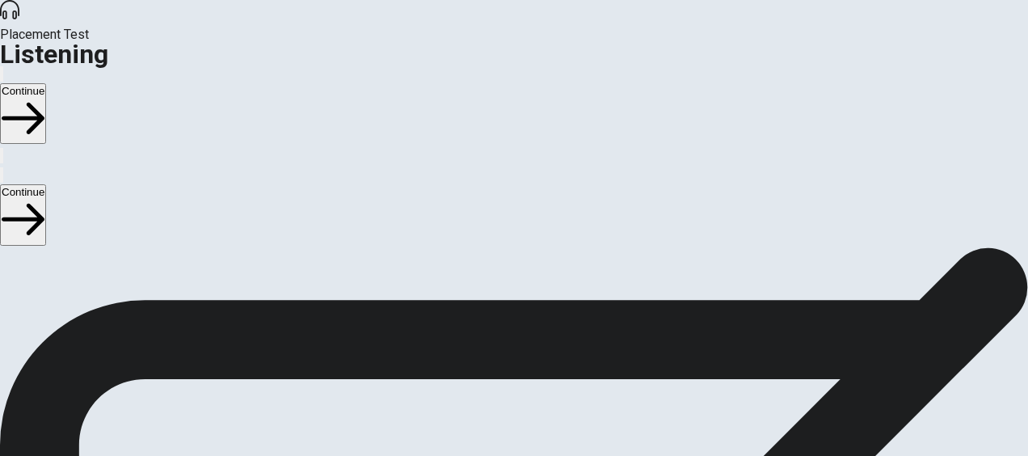
scroll to position [141, 0]
drag, startPoint x: 322, startPoint y: 355, endPoint x: 30, endPoint y: 247, distance: 310.9
click at [30, 247] on div "Listening Instructions There are 3 audio clips in this section. Each clip has 5…" at bounding box center [514, 232] width 1028 height 252
drag, startPoint x: 276, startPoint y: 373, endPoint x: 21, endPoint y: 248, distance: 284.4
click at [21, 248] on div "Listening Instructions There are 3 audio clips in this section. Each clip has 5…" at bounding box center [514, 232] width 1028 height 252
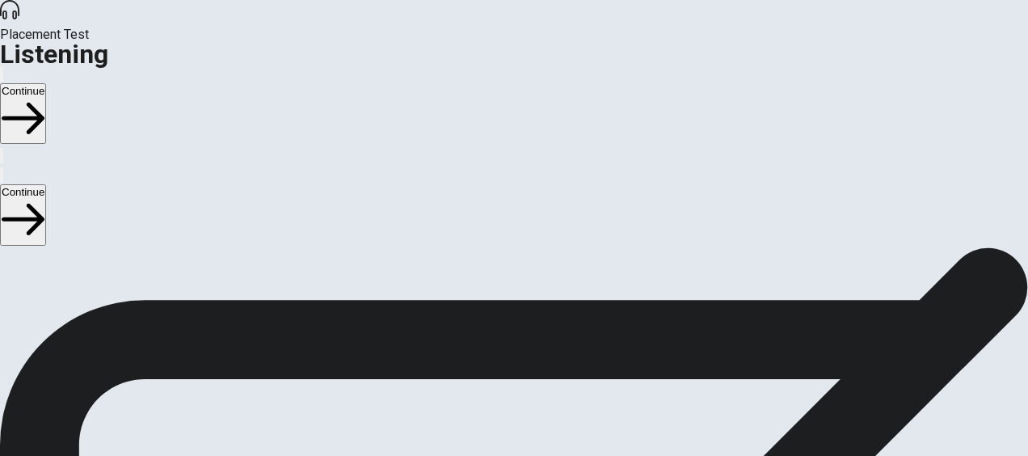
drag, startPoint x: 254, startPoint y: 371, endPoint x: 61, endPoint y: 336, distance: 195.4
click at [61, 336] on span "There are 3 audio clips in this section. Each clip has 5 questions. Before each…" at bounding box center [390, 231] width 780 height 248
drag, startPoint x: 57, startPoint y: 293, endPoint x: 139, endPoint y: 283, distance: 82.2
click at [139, 283] on div "Listening Instructions There are 3 audio clips in this section. Each clip has 5…" at bounding box center [514, 232] width 1028 height 252
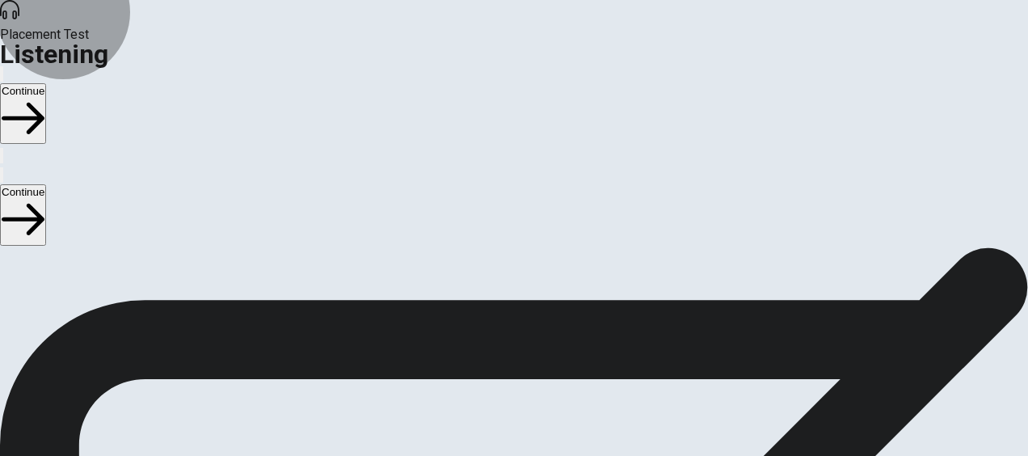
click at [46, 184] on button "Continue" at bounding box center [23, 214] width 46 height 61
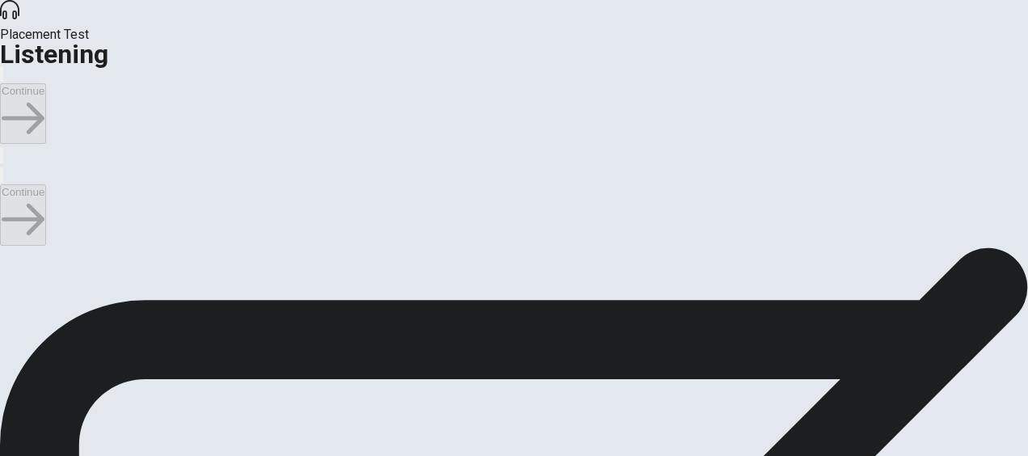
scroll to position [0, 0]
type input "1"
click at [11, 250] on input "checkbox" at bounding box center [5, 255] width 11 height 11
checkbox input "true"
type input "1"
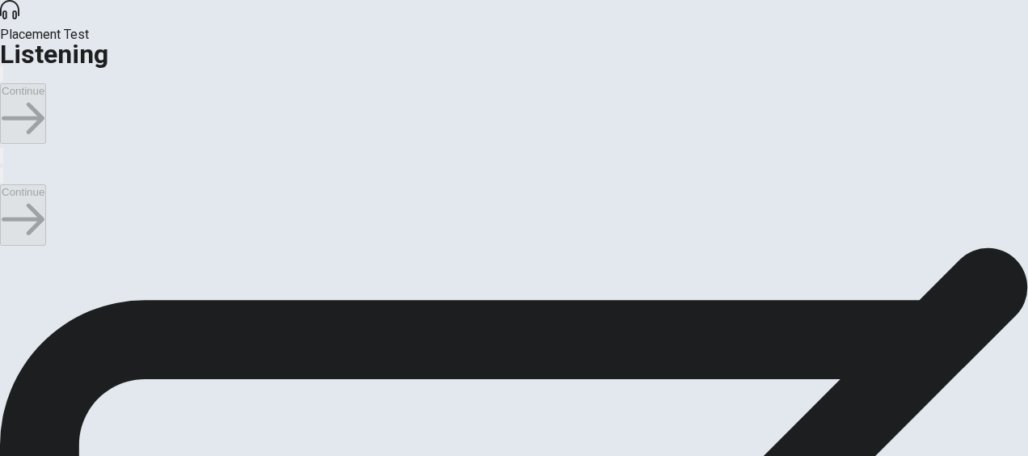
click at [11, 250] on input "checkbox" at bounding box center [5, 255] width 11 height 11
checkbox input "false"
click at [2, 179] on icon "button" at bounding box center [2, 179] width 0 height 0
click at [457, 165] on div at bounding box center [514, 174] width 1028 height 19
type input "5"
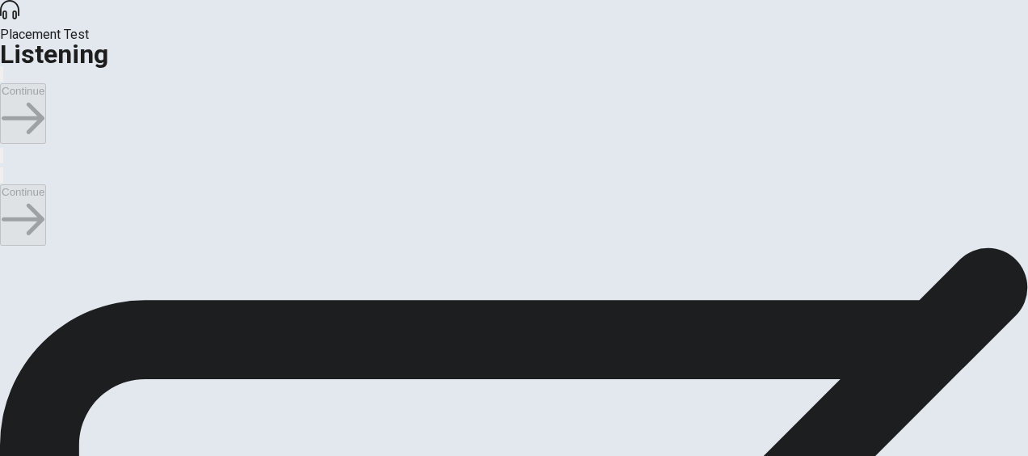
click at [11, 250] on input "checkbox" at bounding box center [5, 255] width 11 height 11
checkbox input "true"
drag, startPoint x: 360, startPoint y: 394, endPoint x: 304, endPoint y: 395, distance: 55.8
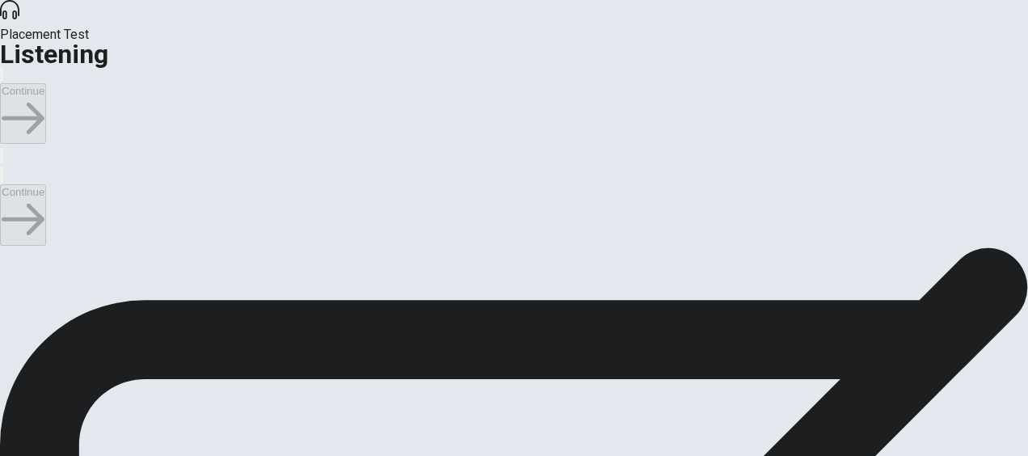
drag, startPoint x: 357, startPoint y: 396, endPoint x: 323, endPoint y: 400, distance: 34.2
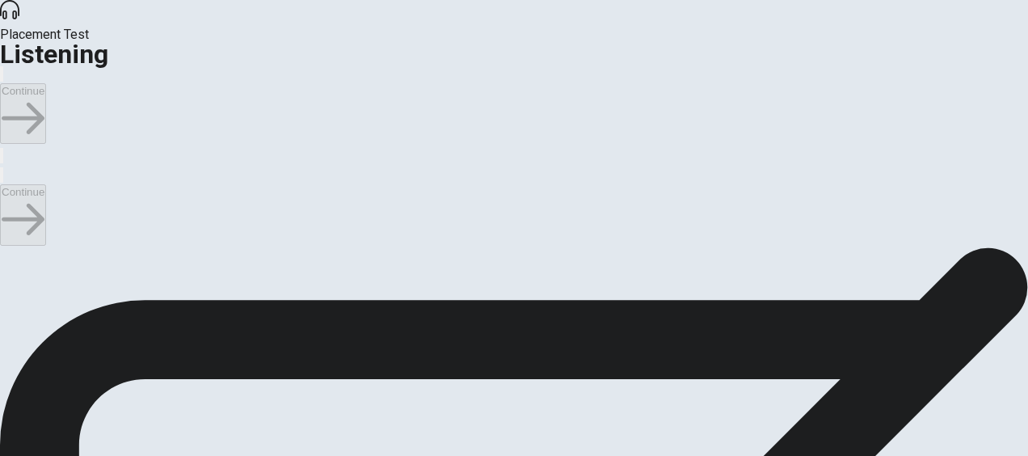
scroll to position [90, 0]
type input "9"
click at [11, 250] on input "checkbox" at bounding box center [5, 255] width 11 height 11
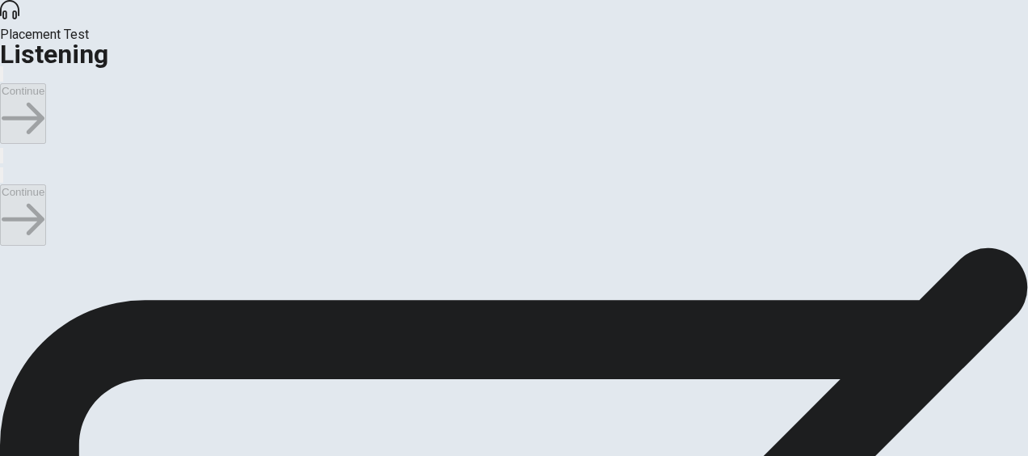
scroll to position [1081, 0]
click at [11, 250] on input "checkbox" at bounding box center [5, 255] width 11 height 11
checkbox input "true"
type input "16"
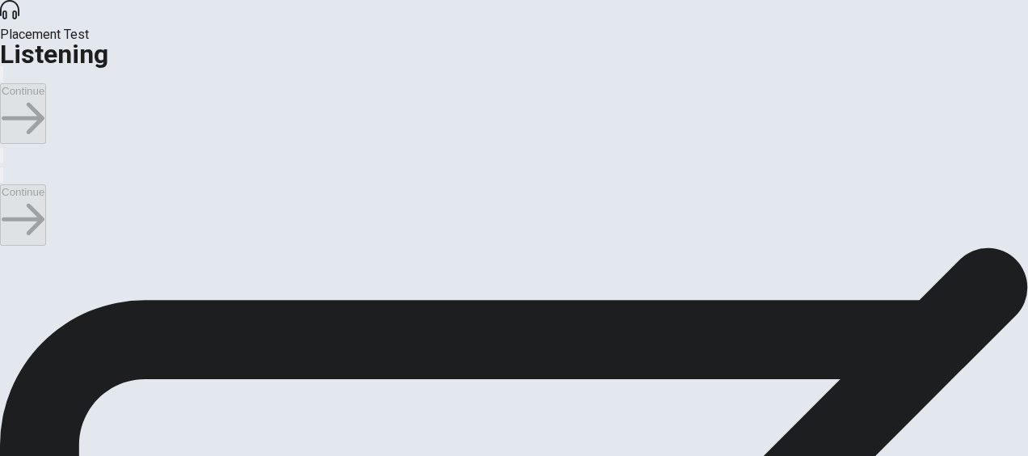
click at [11, 250] on input "checkbox" at bounding box center [5, 255] width 11 height 11
checkbox input "false"
type input "19"
click at [11, 250] on input "checkbox" at bounding box center [5, 255] width 11 height 11
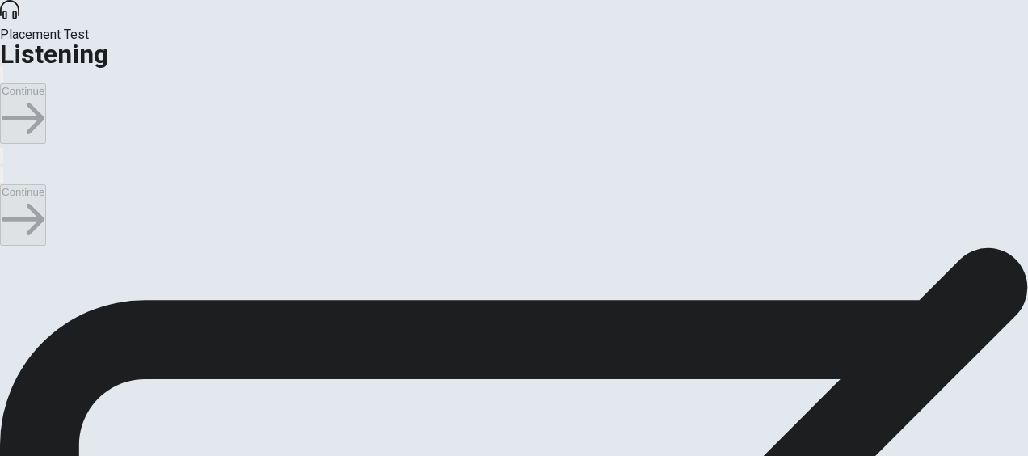
checkbox input "true"
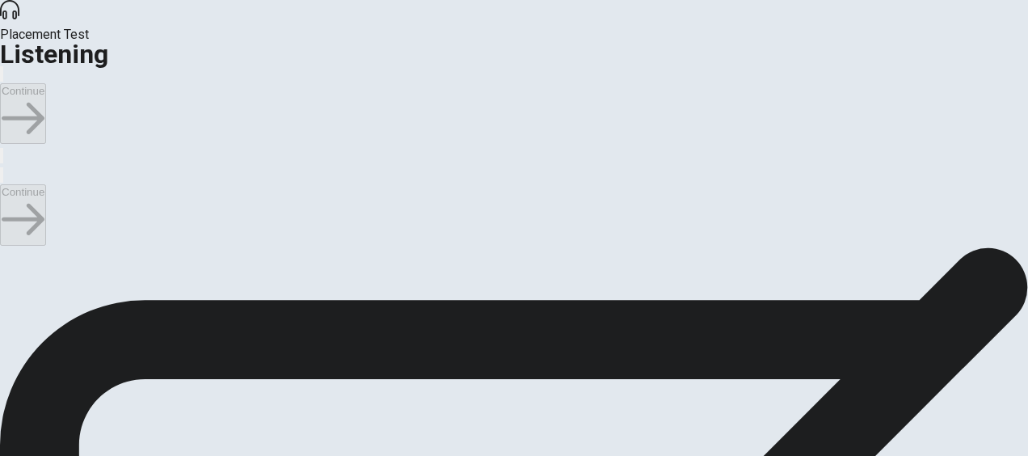
type input "23"
click at [11, 250] on input "checkbox" at bounding box center [5, 255] width 11 height 11
checkbox input "false"
click at [813, 165] on div at bounding box center [514, 174] width 1028 height 19
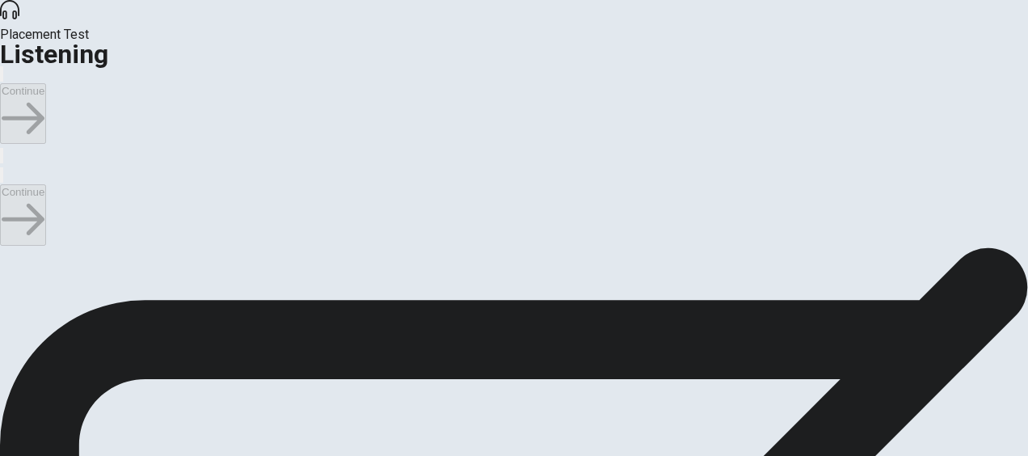
click at [803, 184] on div "Continue" at bounding box center [514, 215] width 1028 height 62
click at [1027, 94] on span at bounding box center [1042, 94] width 0 height 0
click at [3, 167] on button "button" at bounding box center [1, 174] width 3 height 15
type input "44"
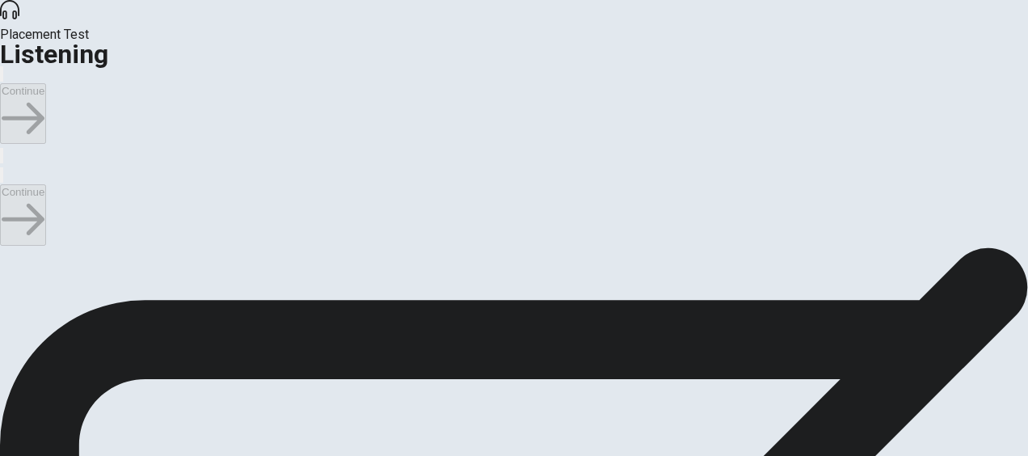
click at [11, 250] on input "checkbox" at bounding box center [5, 255] width 11 height 11
checkbox input "true"
type input "45"
click at [11, 250] on input "checkbox" at bounding box center [5, 255] width 11 height 11
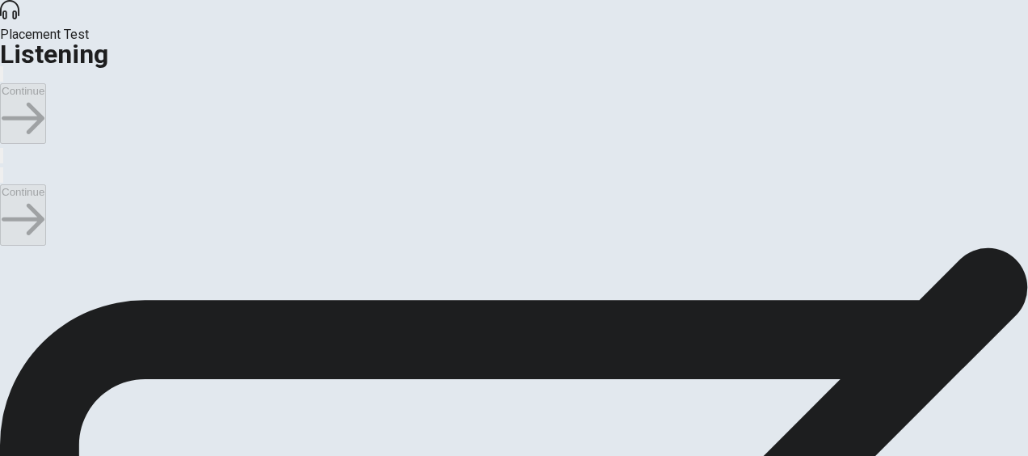
scroll to position [0, 0]
click at [11, 261] on span at bounding box center [11, 256] width 0 height 15
click at [11, 250] on input "checkbox" at bounding box center [5, 255] width 11 height 11
checkbox input "true"
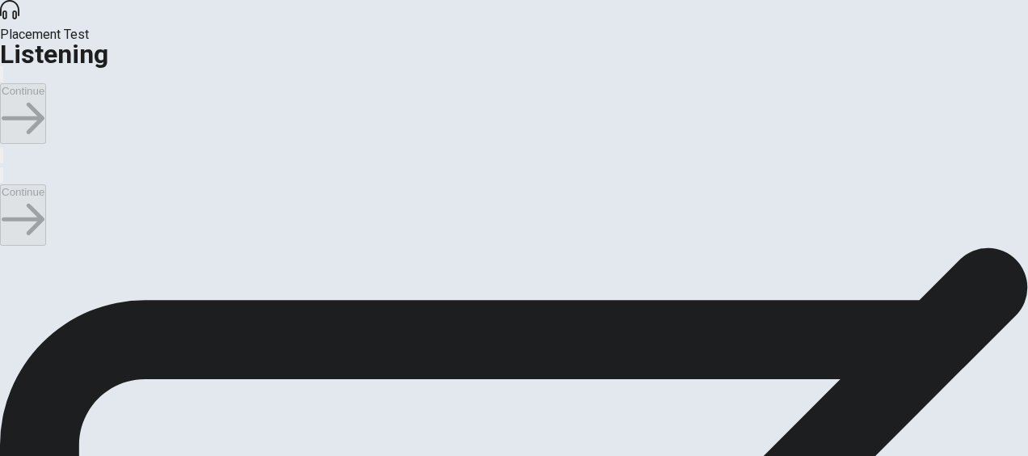
drag, startPoint x: 485, startPoint y: 393, endPoint x: 533, endPoint y: 396, distance: 48.6
type input "51"
click at [11, 250] on input "checkbox" at bounding box center [5, 255] width 11 height 11
checkbox input "false"
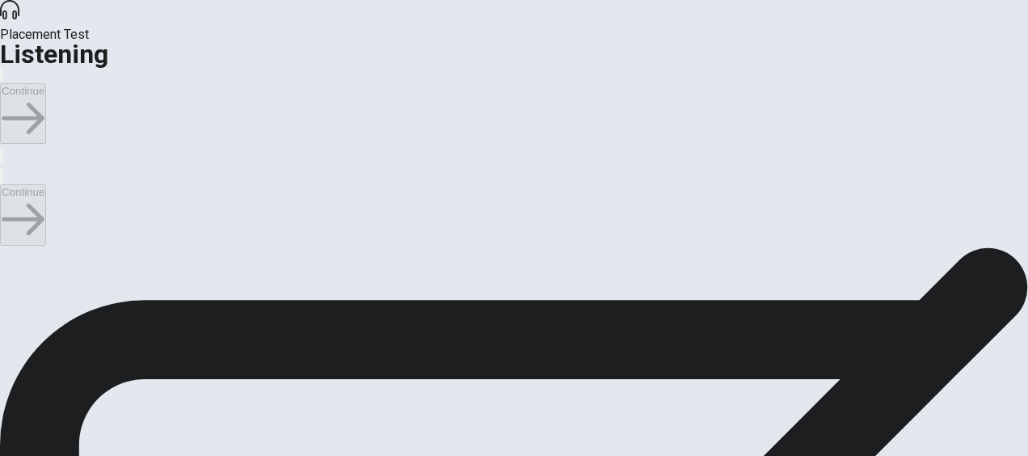
scroll to position [179, 0]
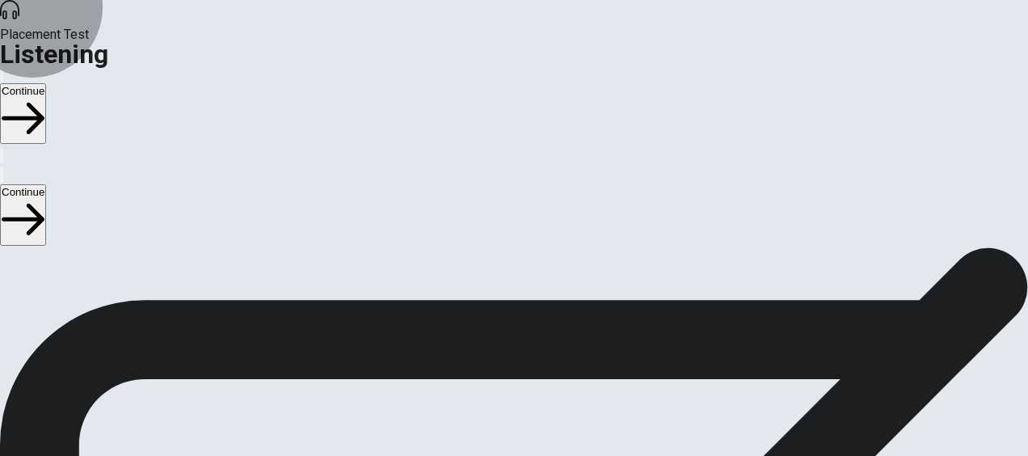
click at [46, 184] on button "Continue" at bounding box center [23, 214] width 46 height 61
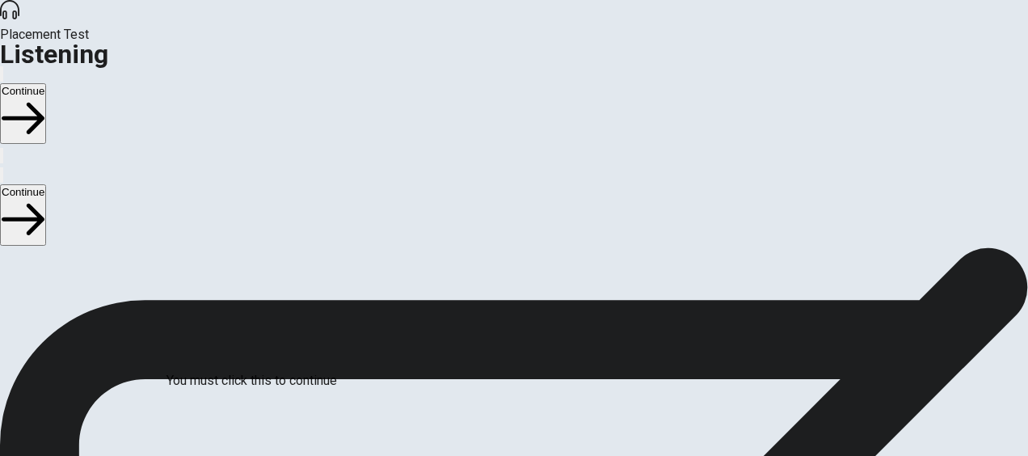
scroll to position [51, 0]
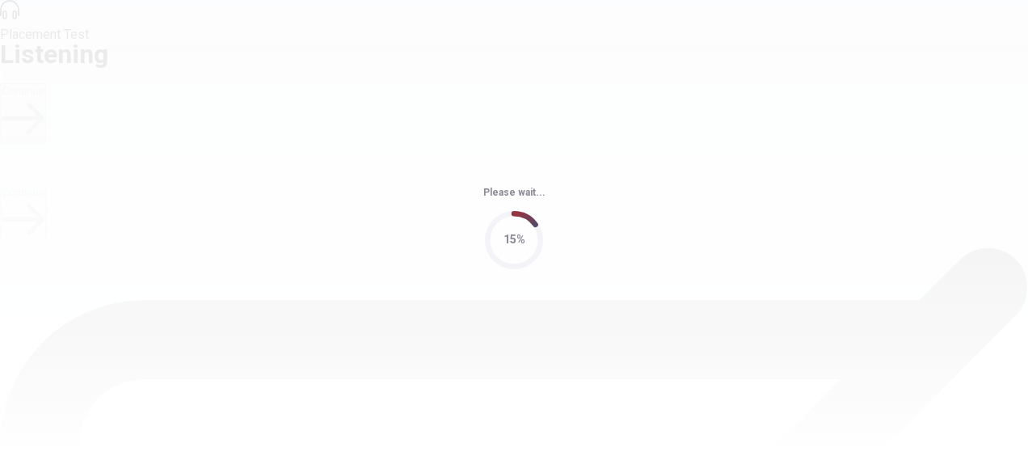
scroll to position [0, 0]
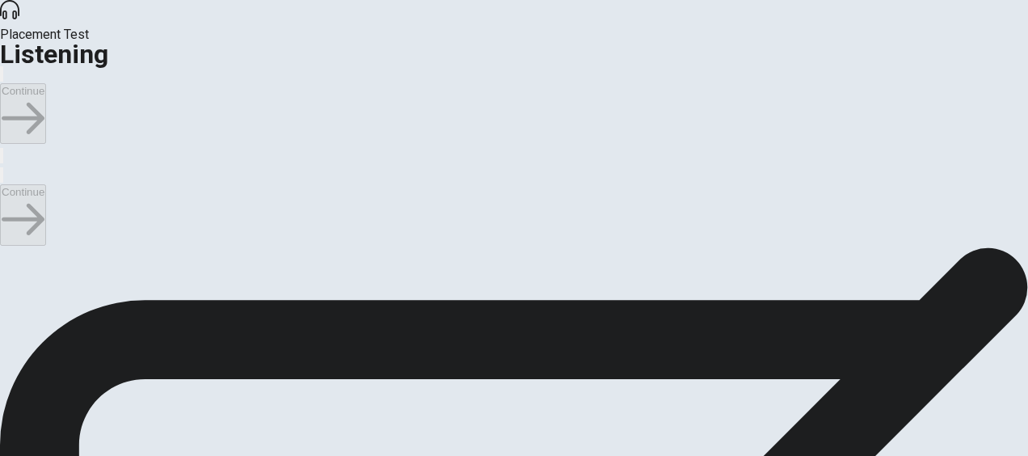
type input "1"
click at [11, 250] on input "checkbox" at bounding box center [5, 255] width 11 height 11
checkbox input "true"
type input "2"
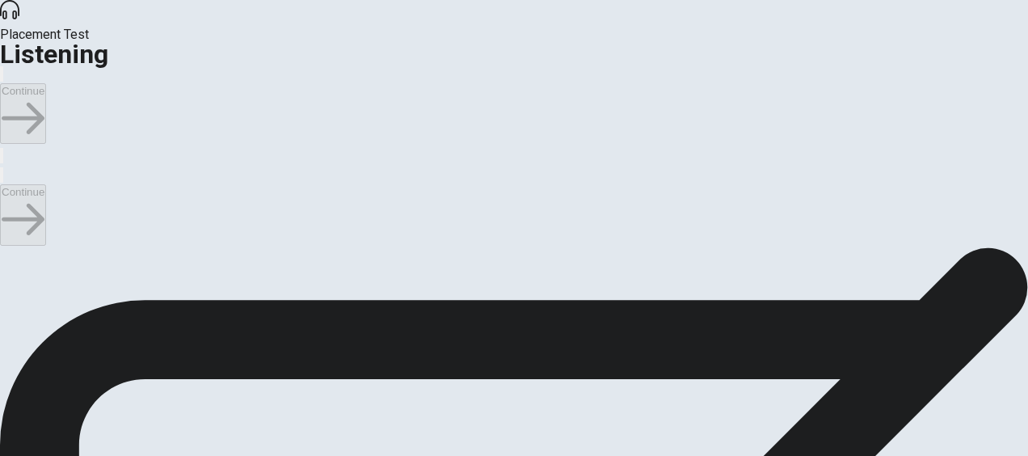
click at [11, 256] on input "checkbox" at bounding box center [5, 255] width 11 height 11
click at [11, 250] on input "checkbox" at bounding box center [5, 255] width 11 height 11
checkbox input "true"
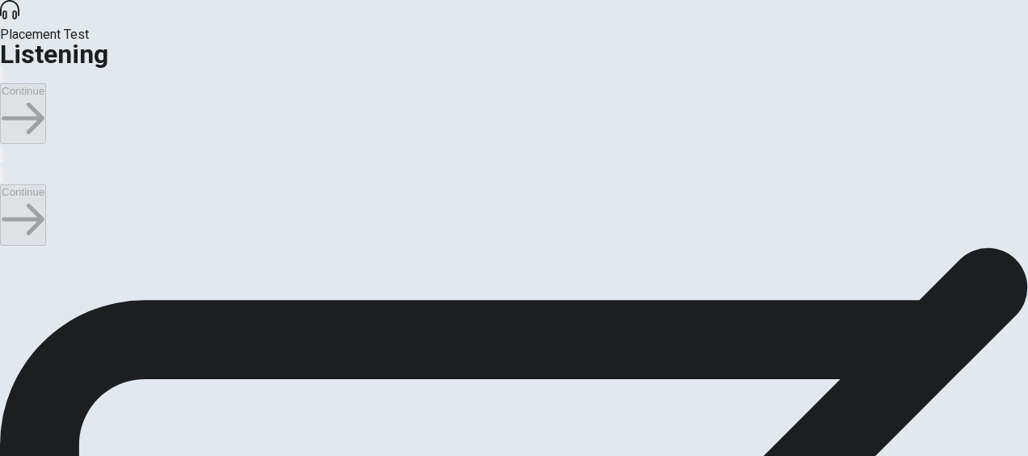
type input "8"
click at [11, 250] on input "checkbox" at bounding box center [5, 255] width 11 height 11
checkbox input "false"
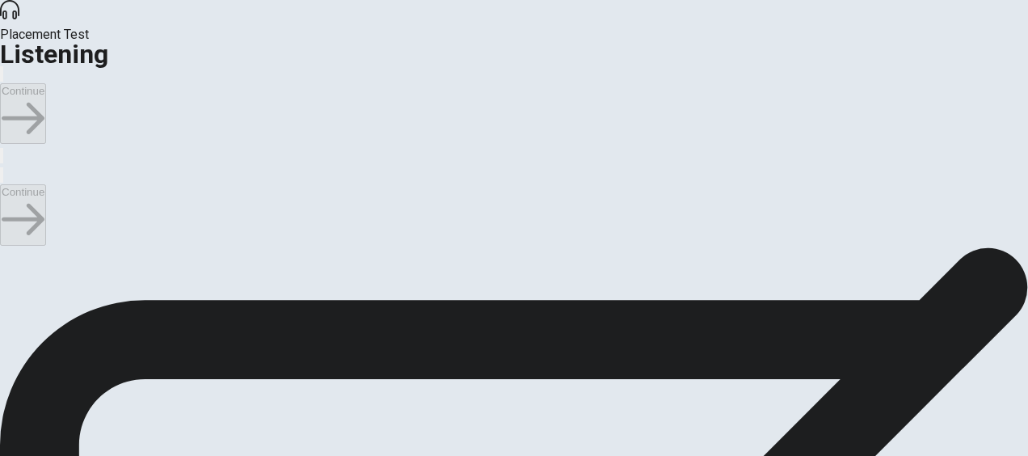
scroll to position [176, 0]
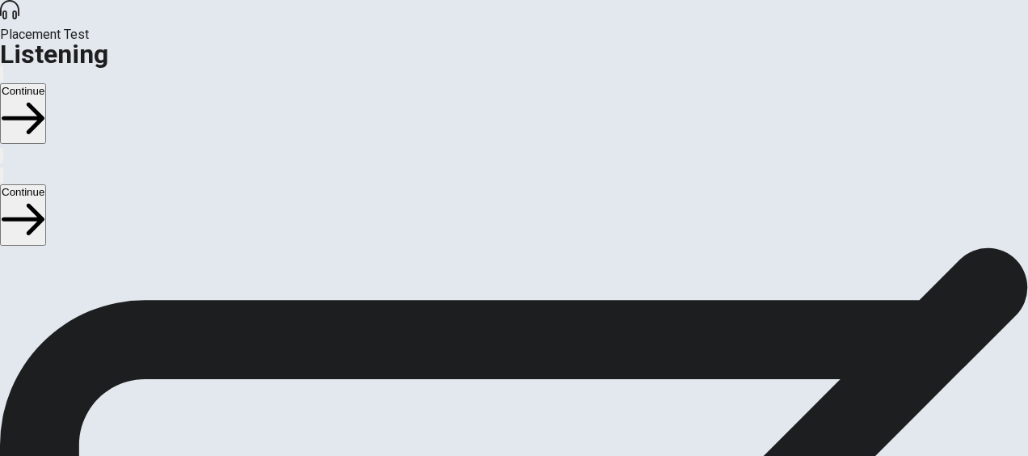
scroll to position [459, 0]
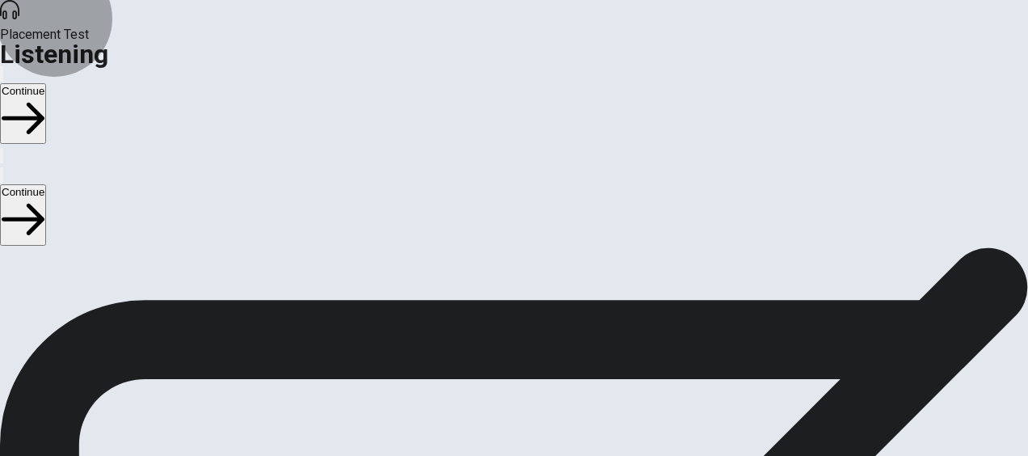
click at [46, 184] on button "Continue" at bounding box center [23, 214] width 46 height 61
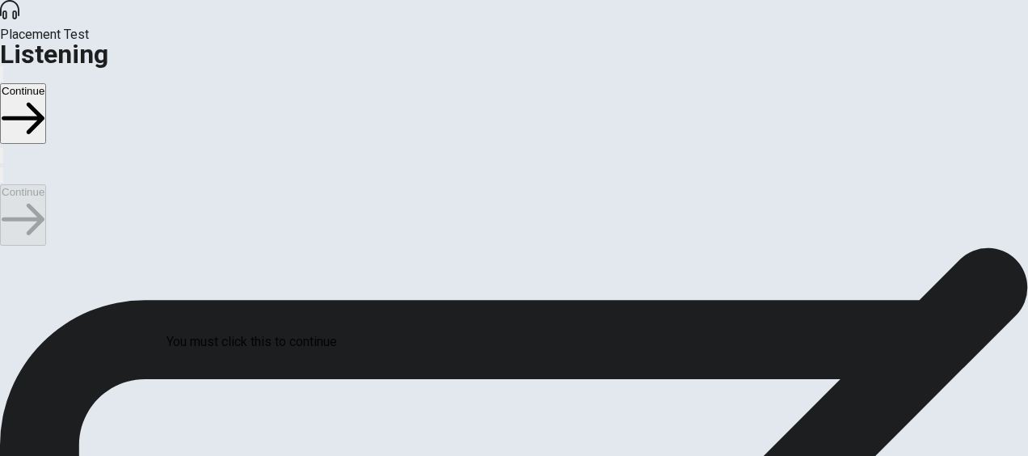
scroll to position [147, 0]
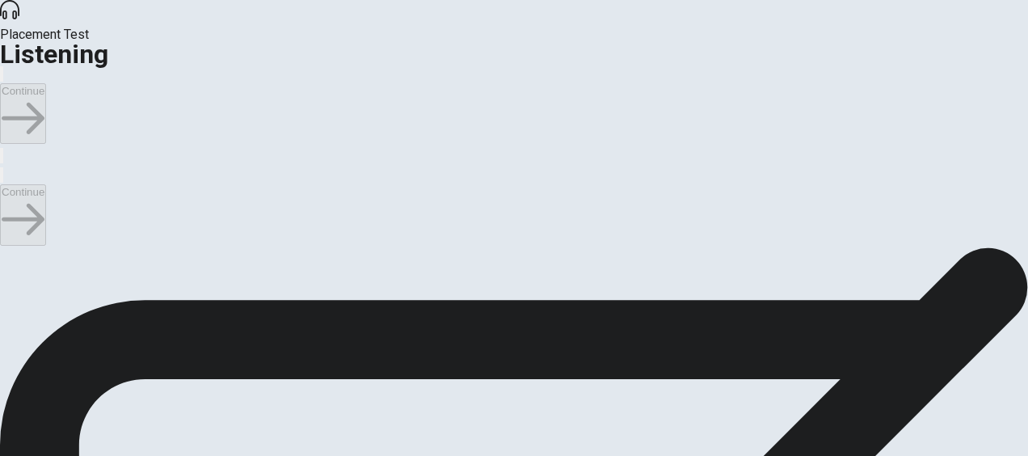
scroll to position [43, 0]
type input "12"
click at [11, 250] on input "checkbox" at bounding box center [5, 255] width 11 height 11
checkbox input "true"
type input "18"
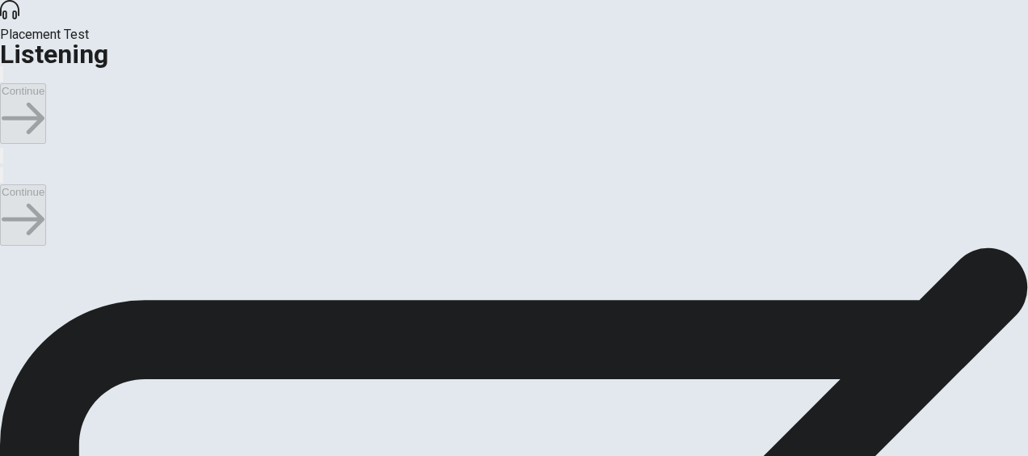
click at [11, 257] on input "checkbox" at bounding box center [5, 255] width 11 height 11
checkbox input "false"
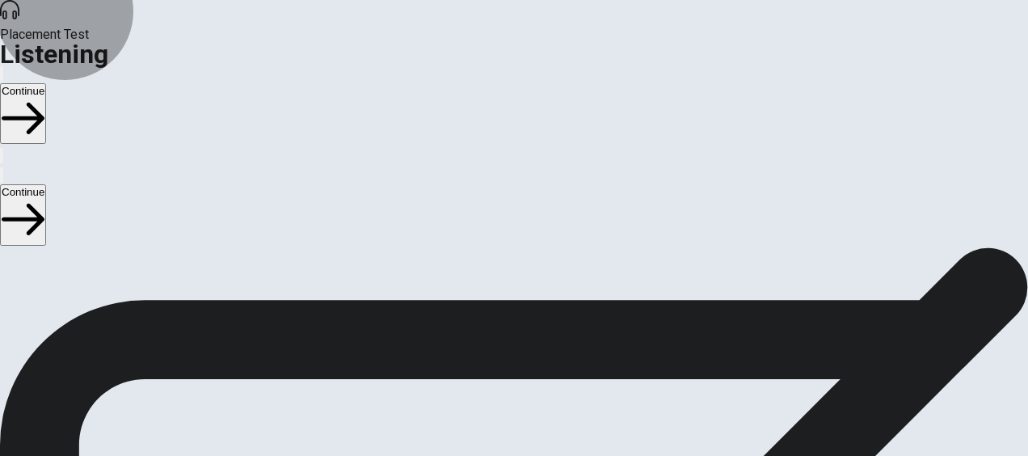
click at [46, 184] on button "Continue" at bounding box center [23, 214] width 46 height 61
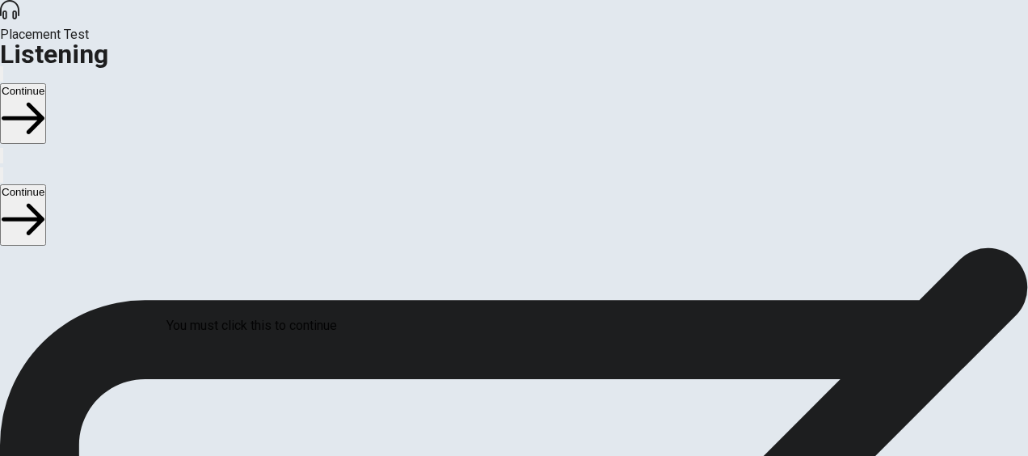
scroll to position [147, 0]
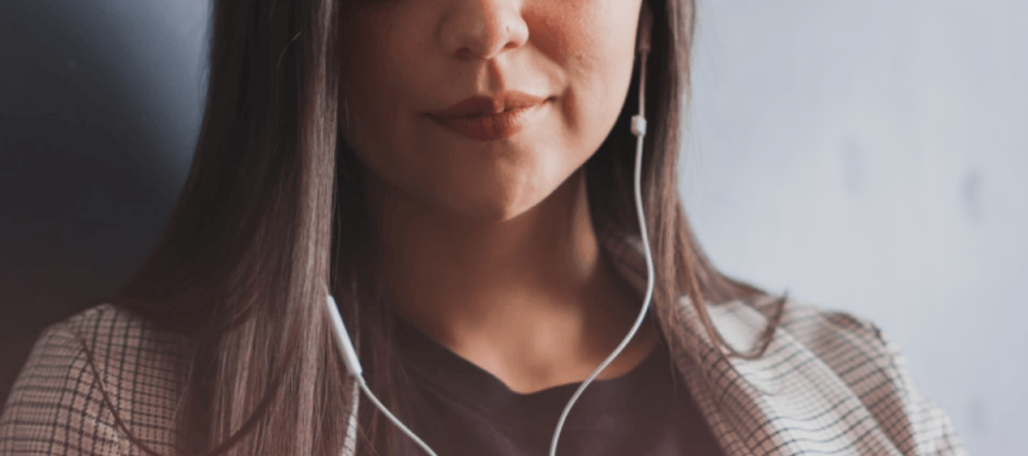
scroll to position [514, 0]
click at [46, 184] on button "Continue" at bounding box center [23, 214] width 46 height 61
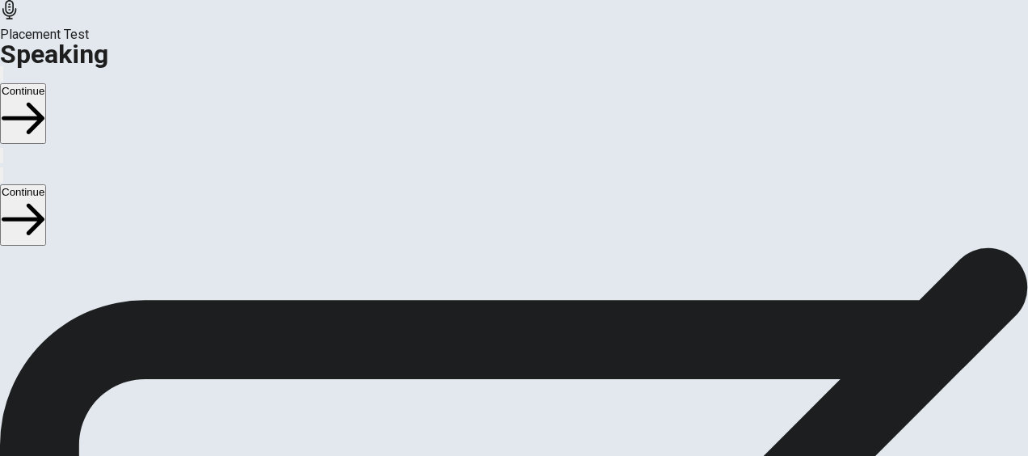
click at [65, 184] on div "Continue" at bounding box center [514, 215] width 1028 height 62
click at [496, 194] on button "Play Audio" at bounding box center [494, 186] width 3 height 15
click at [496, 194] on button "Pause Audio" at bounding box center [494, 186] width 3 height 15
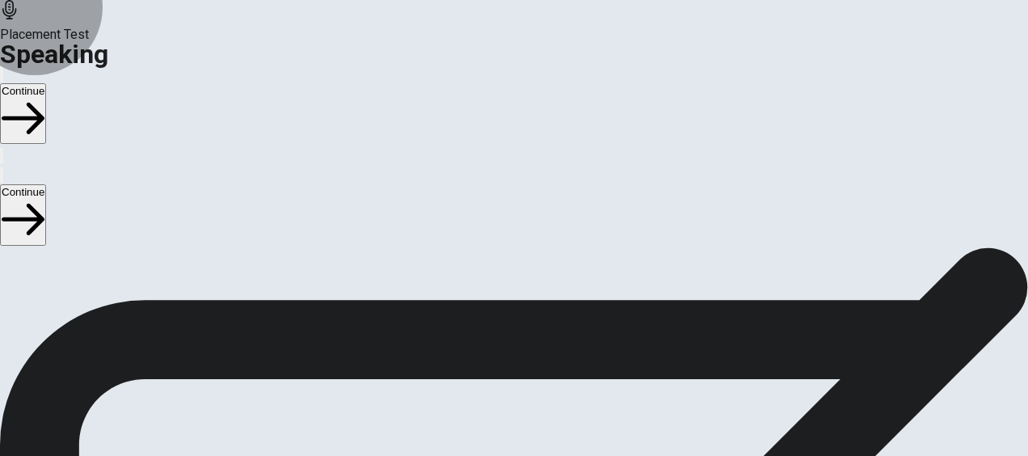
click at [46, 184] on button "Continue" at bounding box center [23, 214] width 46 height 61
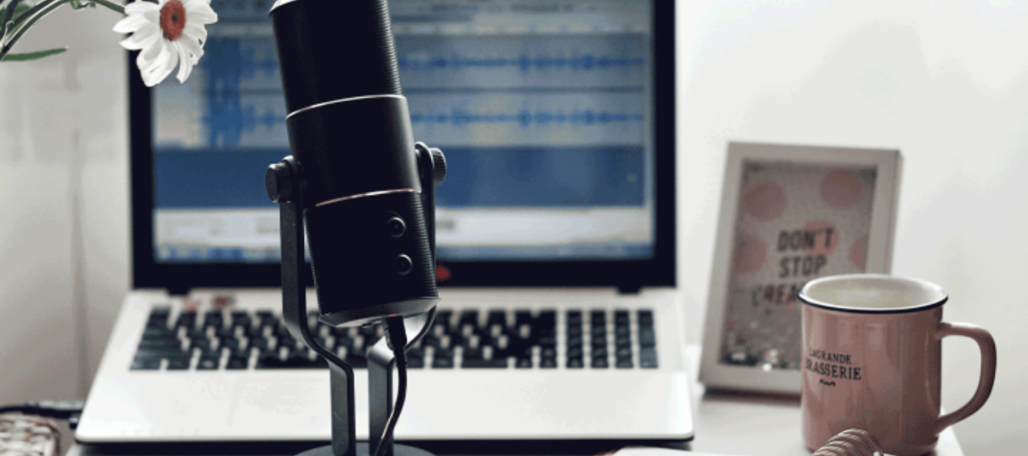
scroll to position [39, 0]
drag, startPoint x: 328, startPoint y: 333, endPoint x: 287, endPoint y: 336, distance: 41.3
click at [287, 336] on span "The Speaking Test will start now. There are 3 questions in this section. • 1 qu…" at bounding box center [297, 343] width 594 height 229
click at [46, 184] on button "Continue" at bounding box center [23, 214] width 46 height 61
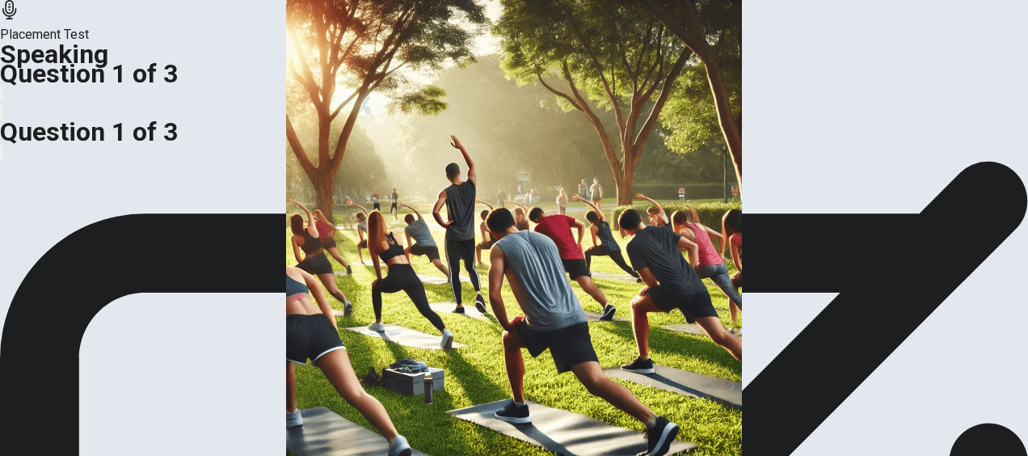
scroll to position [472, 0]
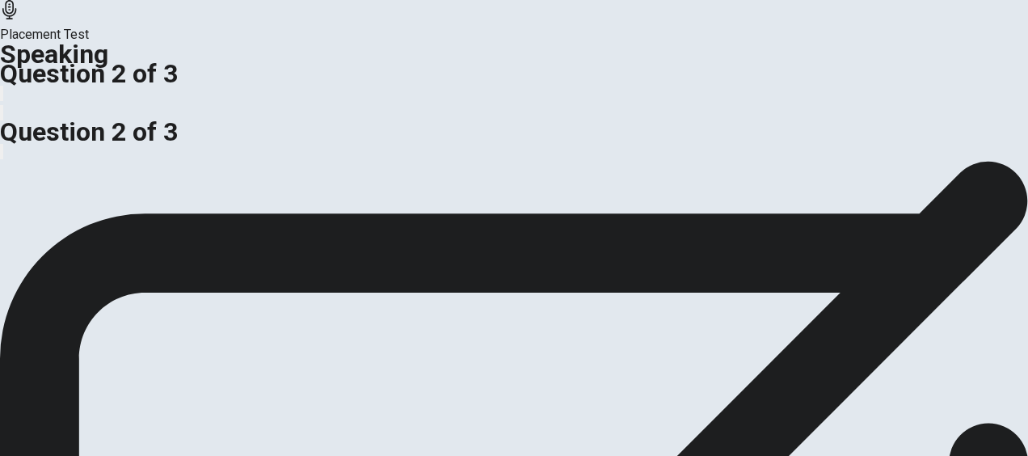
scroll to position [0, 0]
click at [360, 200] on div "Do you like group activities? What are some group activities you enjoy? Prepara…" at bounding box center [514, 180] width 1028 height 39
drag, startPoint x: 459, startPoint y: 312, endPoint x: 269, endPoint y: 309, distance: 189.9
click at [269, 178] on span "Do you like group activities? What are some group activities you enjoy?" at bounding box center [201, 169] width 402 height 15
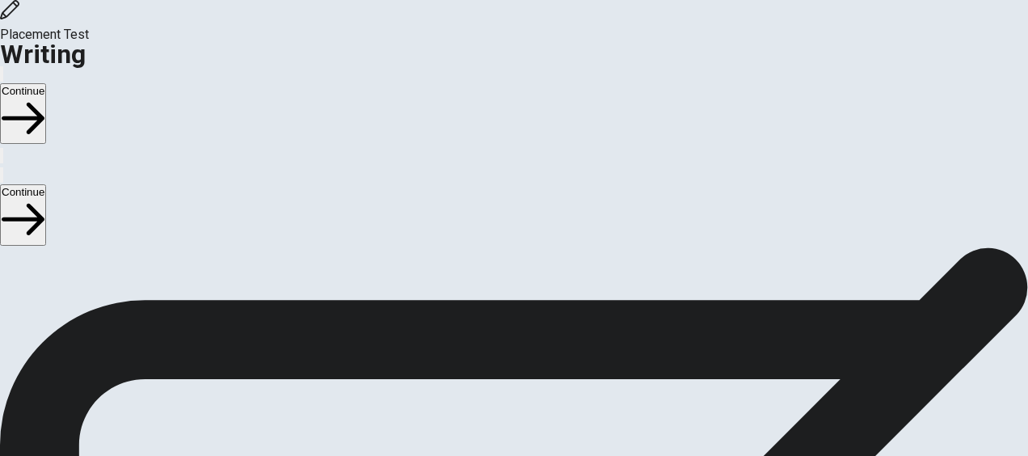
scroll to position [85, 0]
click at [46, 184] on button "Continue" at bounding box center [23, 214] width 46 height 61
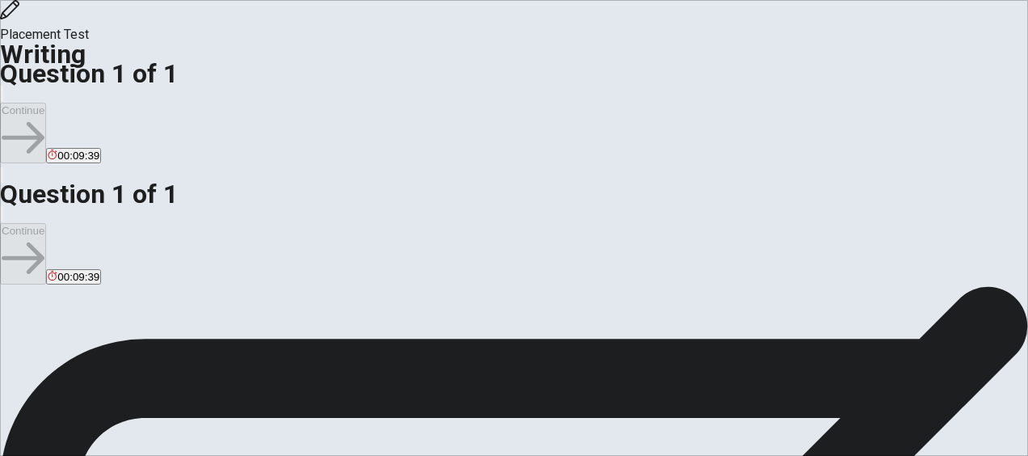
scroll to position [315, 0]
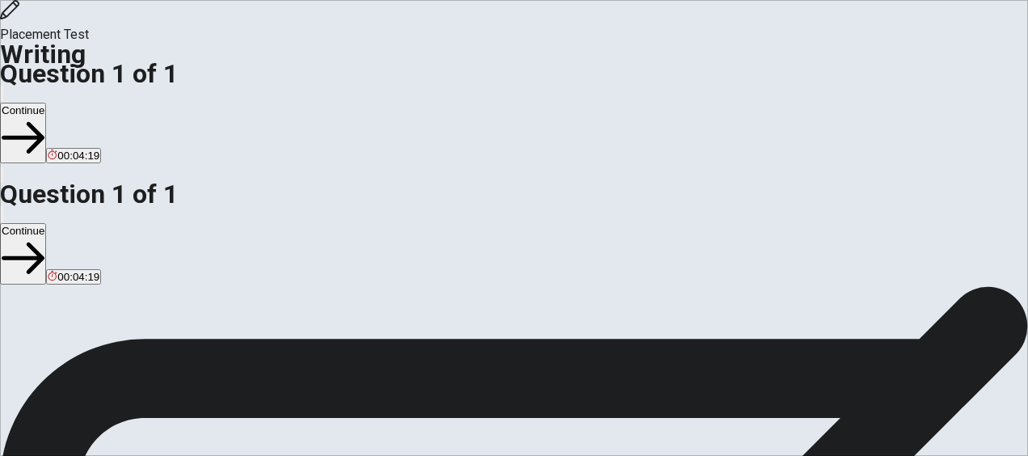
type textarea "In last year I had the idea of run a half marathon in [GEOGRAPHIC_DATA] in june…"
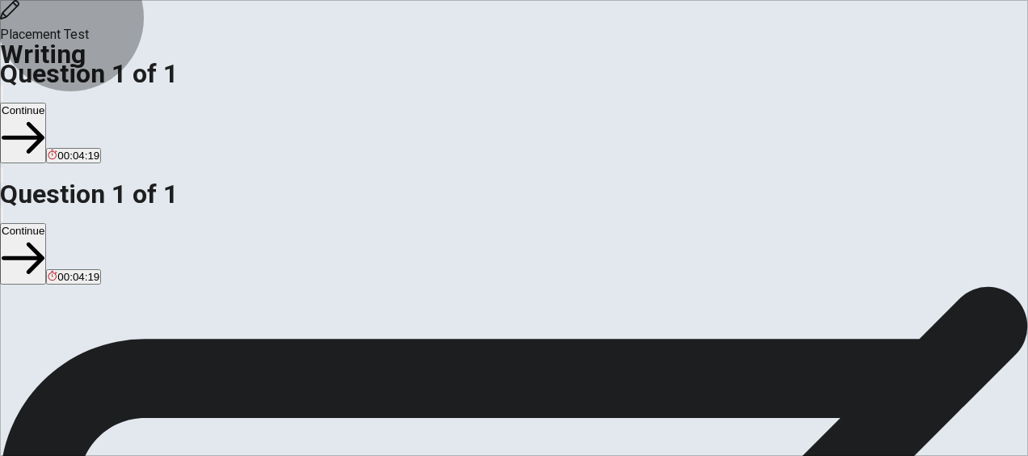
click at [46, 223] on button "Continue" at bounding box center [23, 253] width 46 height 61
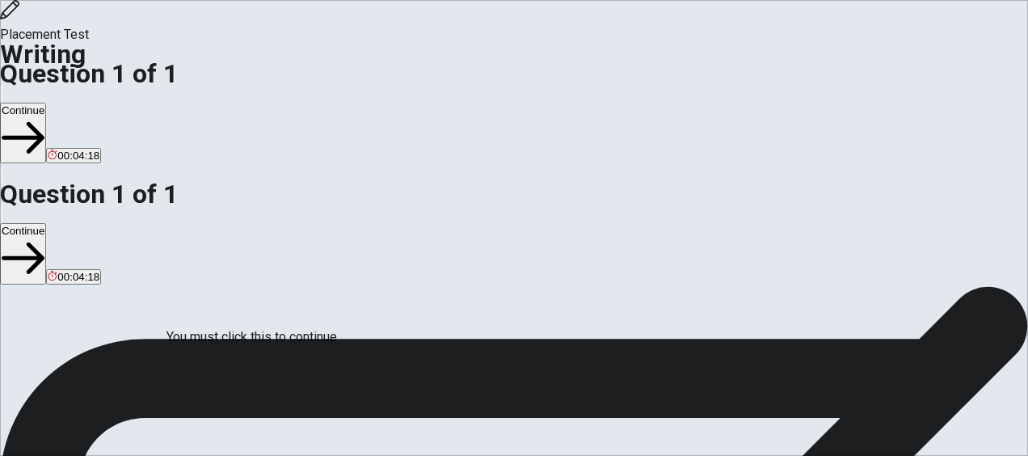
scroll to position [89, 0]
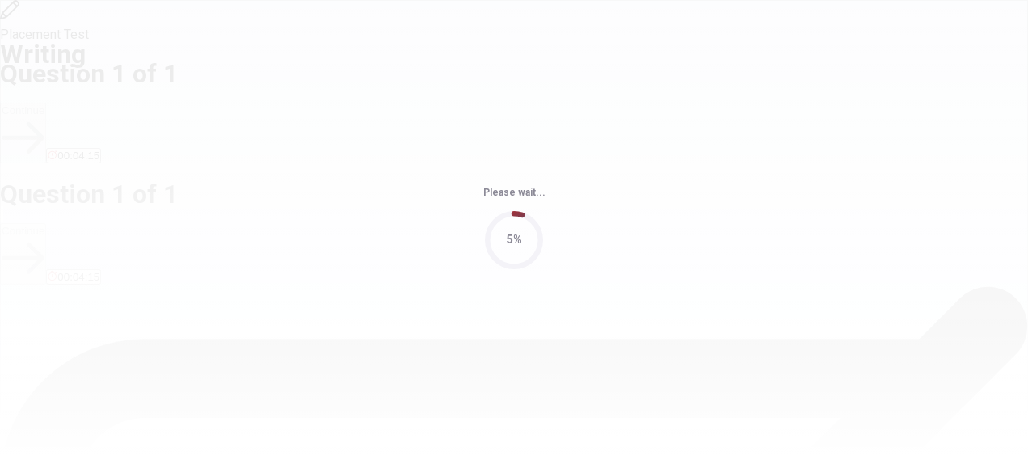
scroll to position [0, 0]
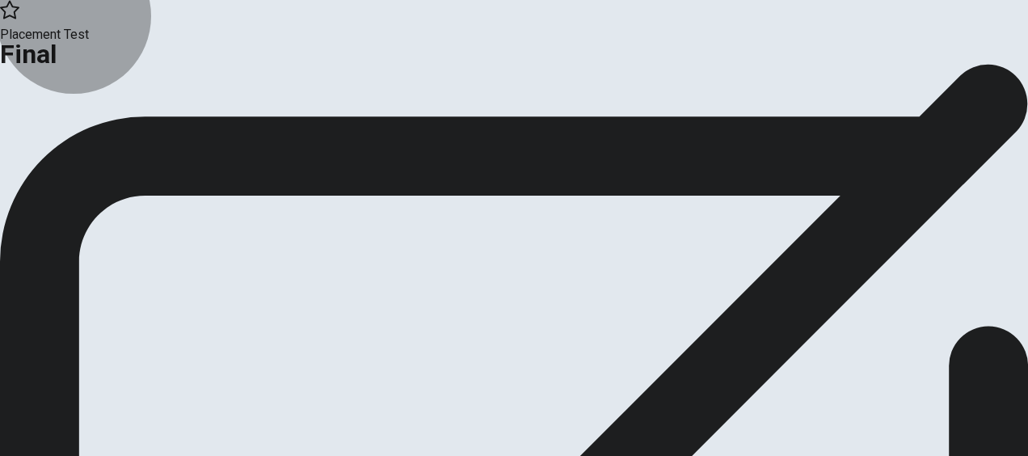
click at [65, 144] on button "Continue" at bounding box center [32, 133] width 65 height 22
